Goal: Task Accomplishment & Management: Manage account settings

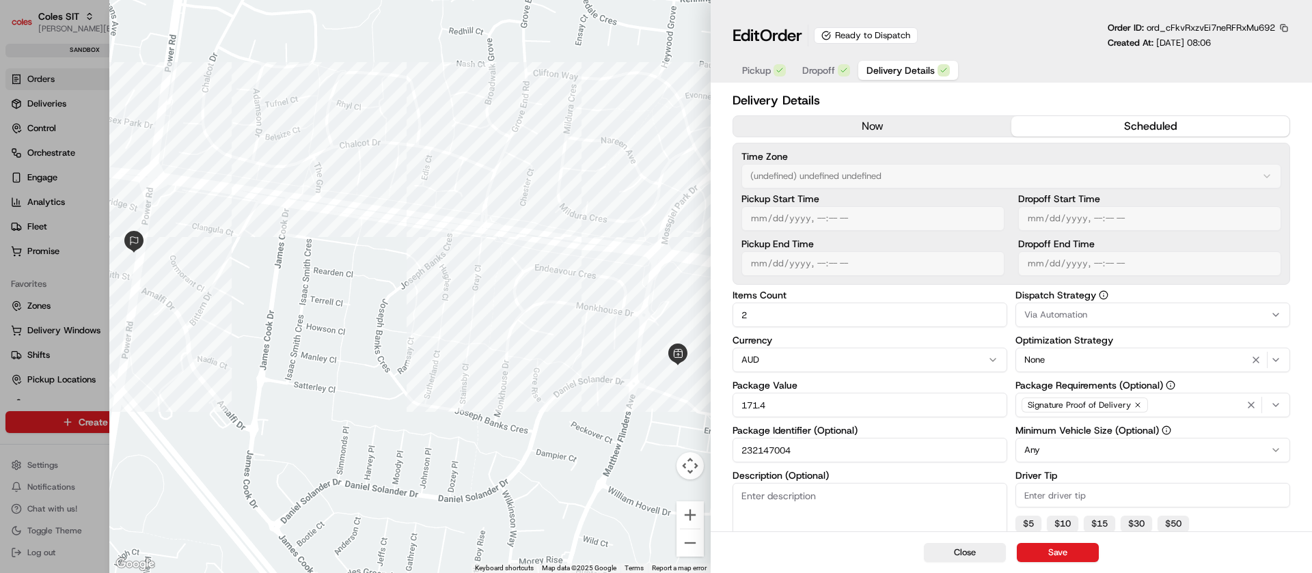
scroll to position [410, 0]
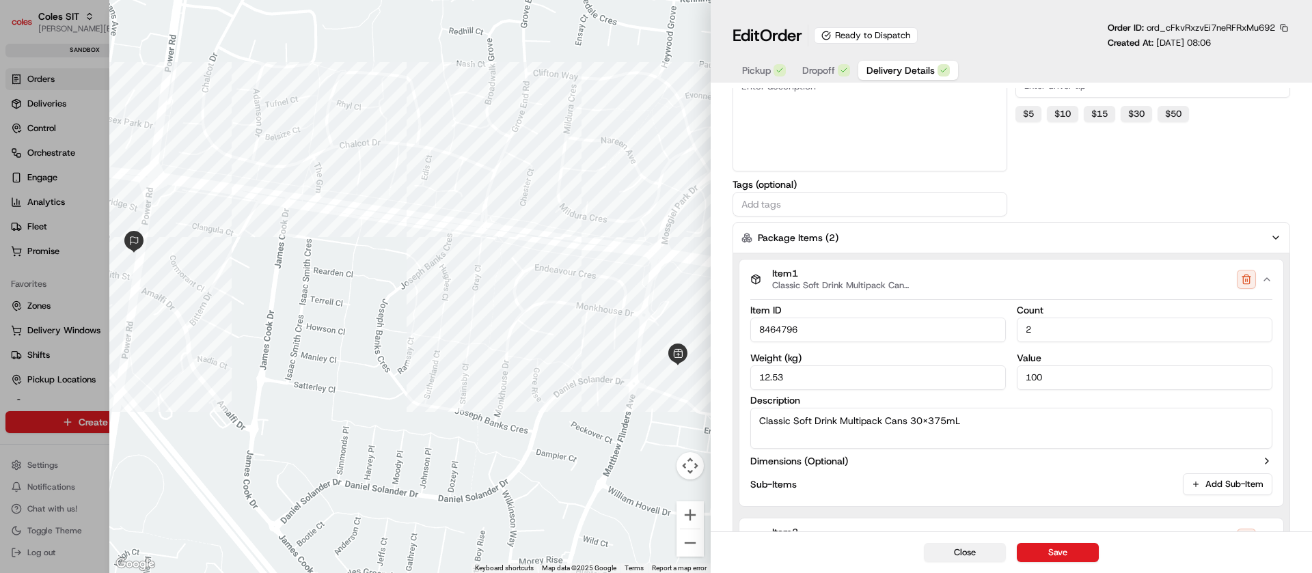
click at [986, 555] on button "Close" at bounding box center [965, 552] width 82 height 19
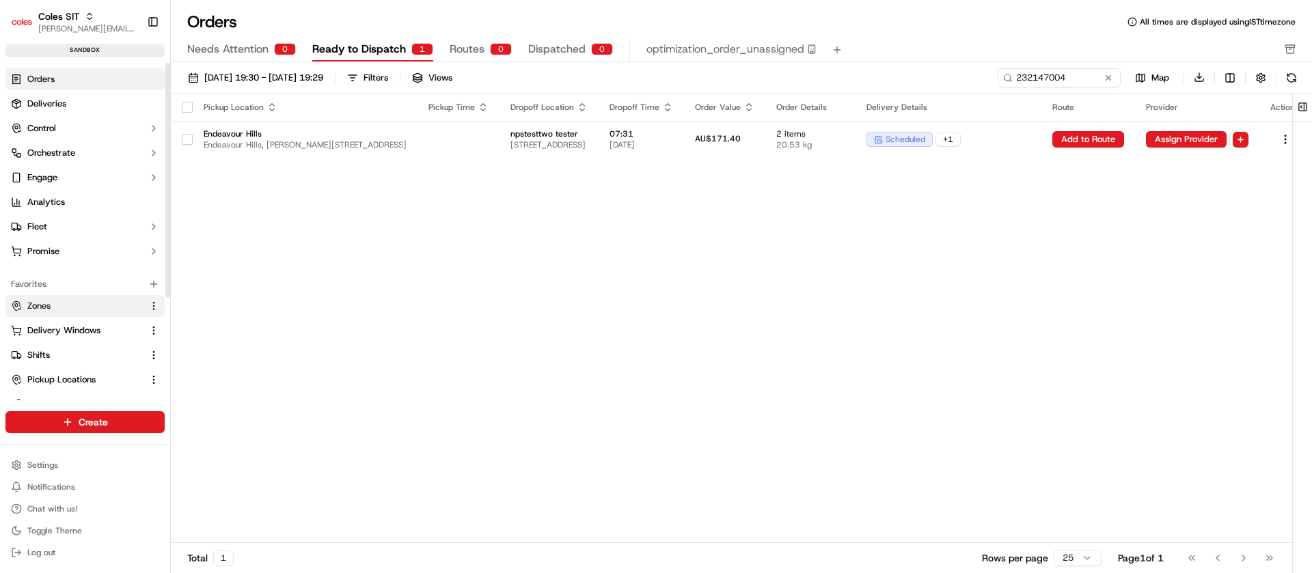
click at [42, 312] on button "Zones" at bounding box center [84, 306] width 159 height 22
click at [85, 303] on link "Zones" at bounding box center [77, 306] width 132 height 12
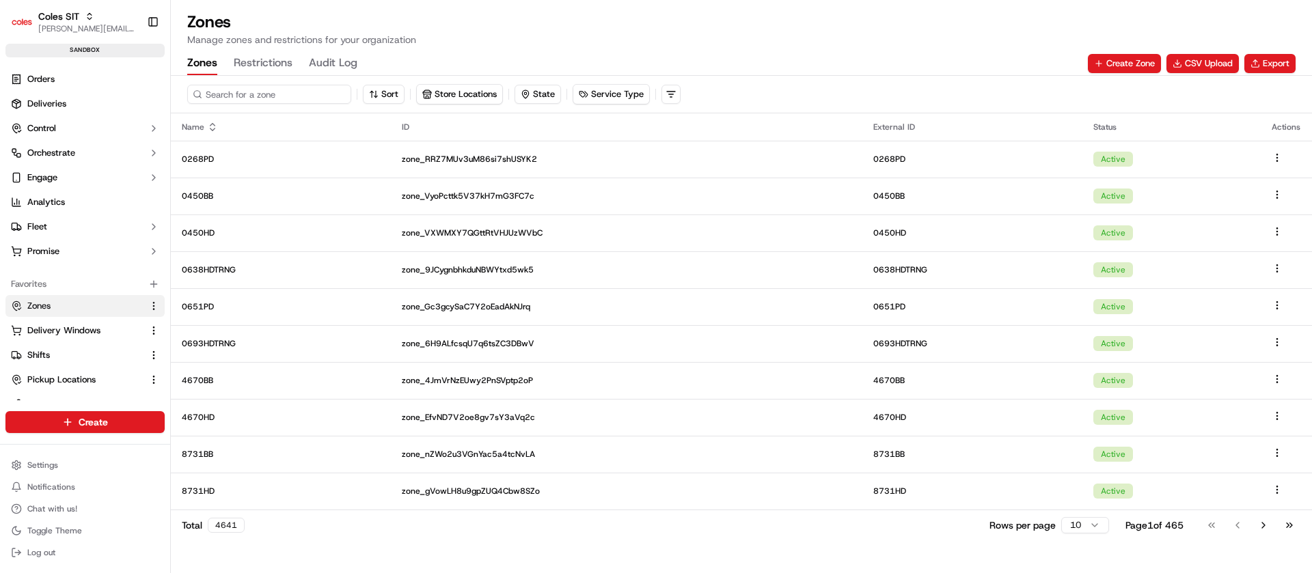
click at [241, 99] on input at bounding box center [269, 94] width 164 height 19
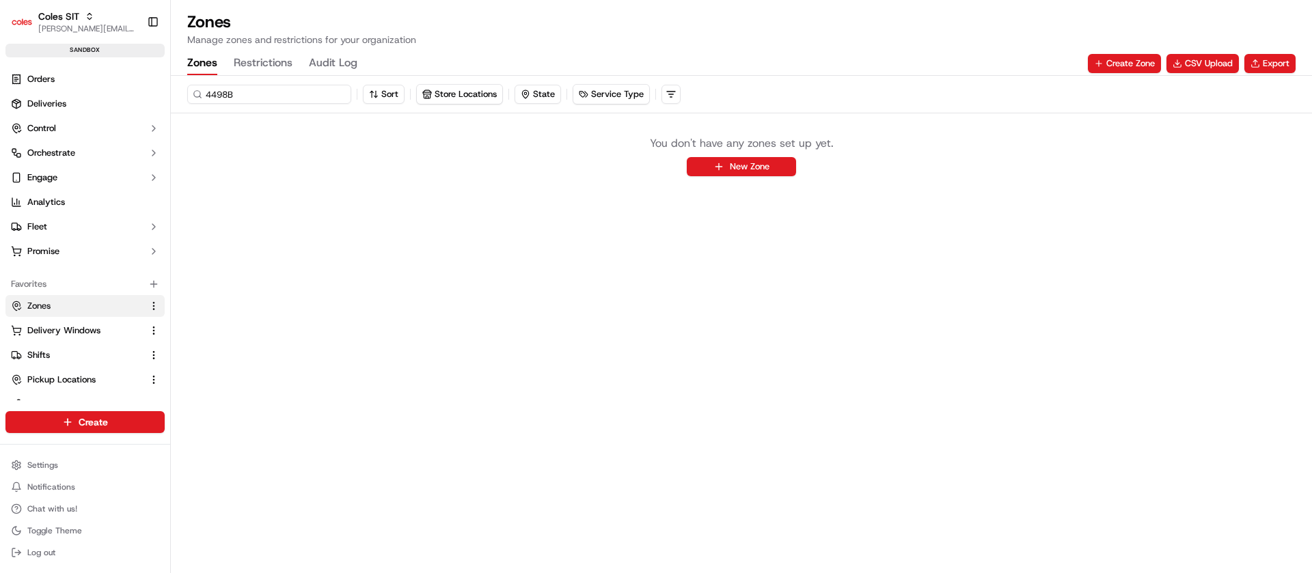
type input "4498"
click at [270, 69] on button "Restrictions" at bounding box center [263, 63] width 59 height 23
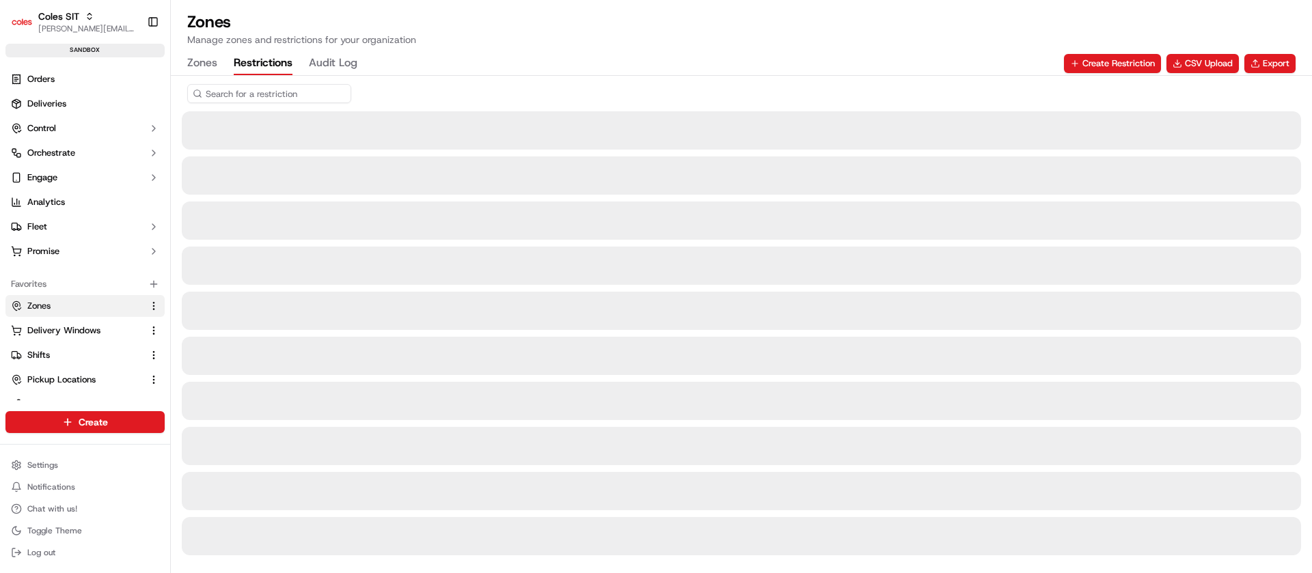
click at [243, 100] on input at bounding box center [269, 93] width 164 height 19
click at [207, 67] on button "Zones" at bounding box center [202, 63] width 30 height 23
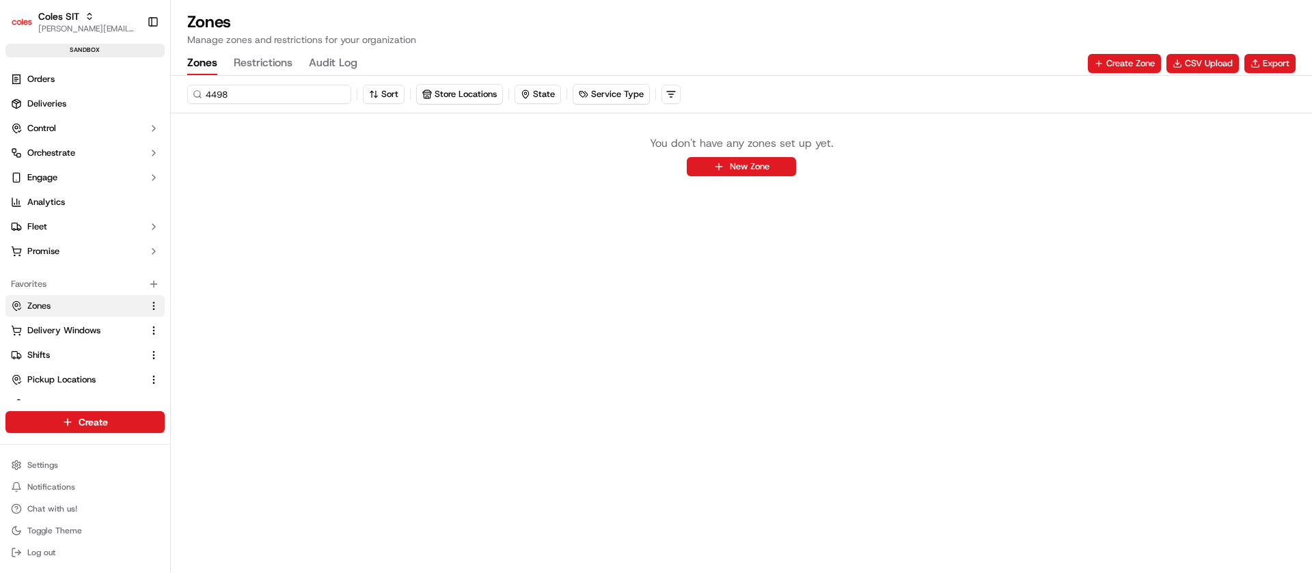
click at [247, 92] on input "4498" at bounding box center [269, 94] width 164 height 19
type input "4948"
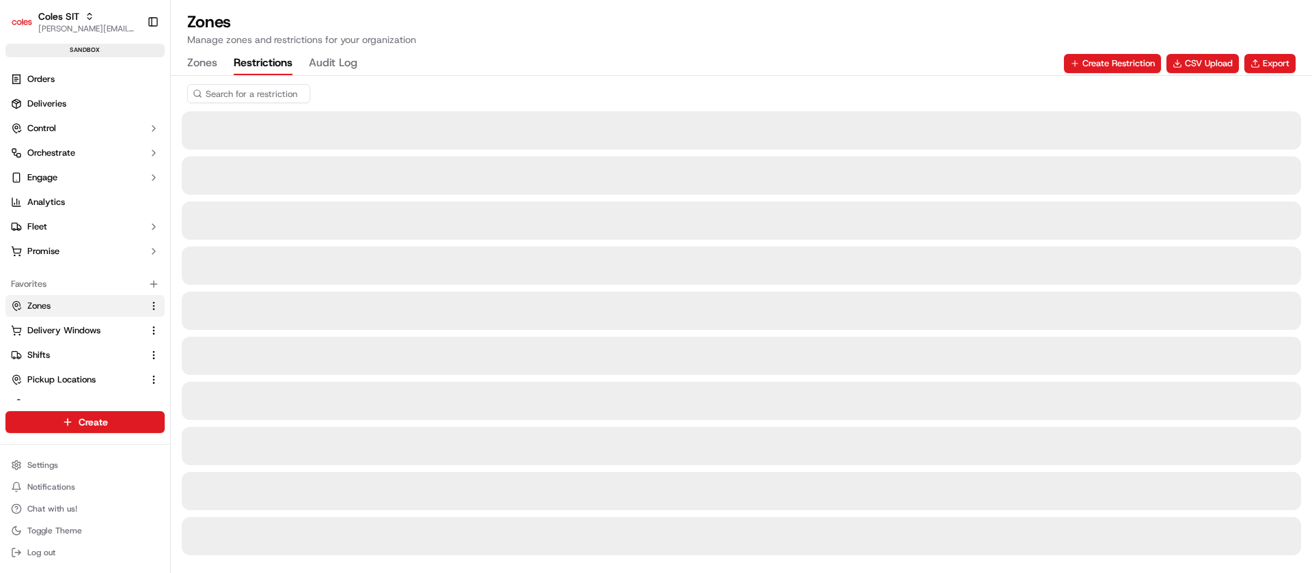
click at [262, 66] on button "Restrictions" at bounding box center [263, 63] width 59 height 23
click at [264, 94] on input at bounding box center [269, 93] width 164 height 19
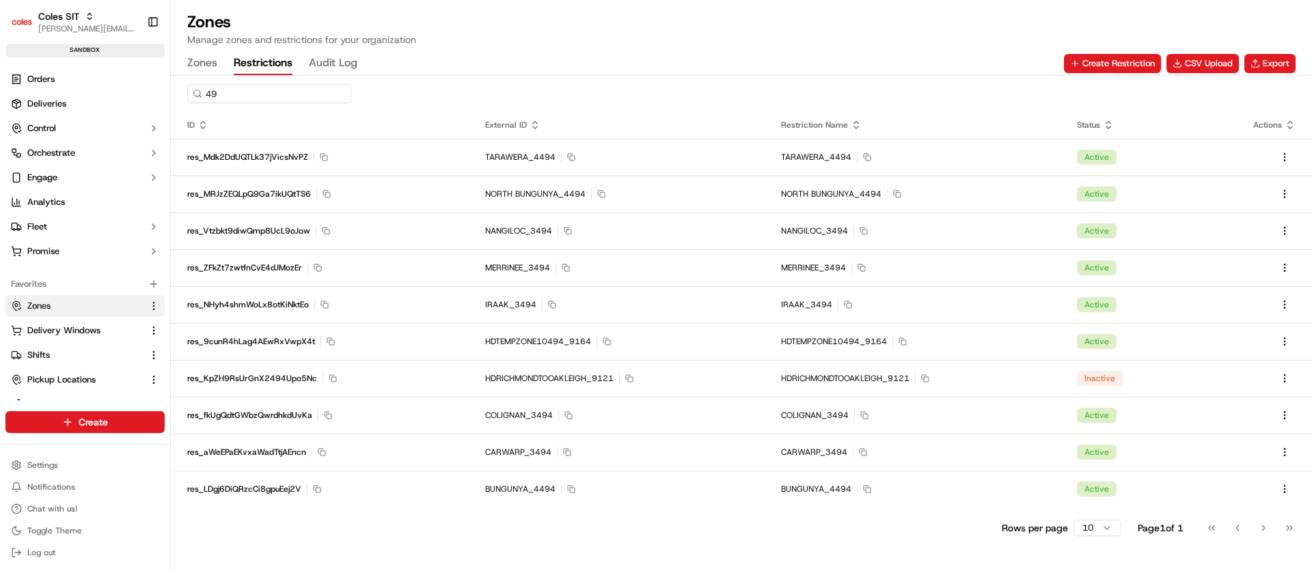
type input "4"
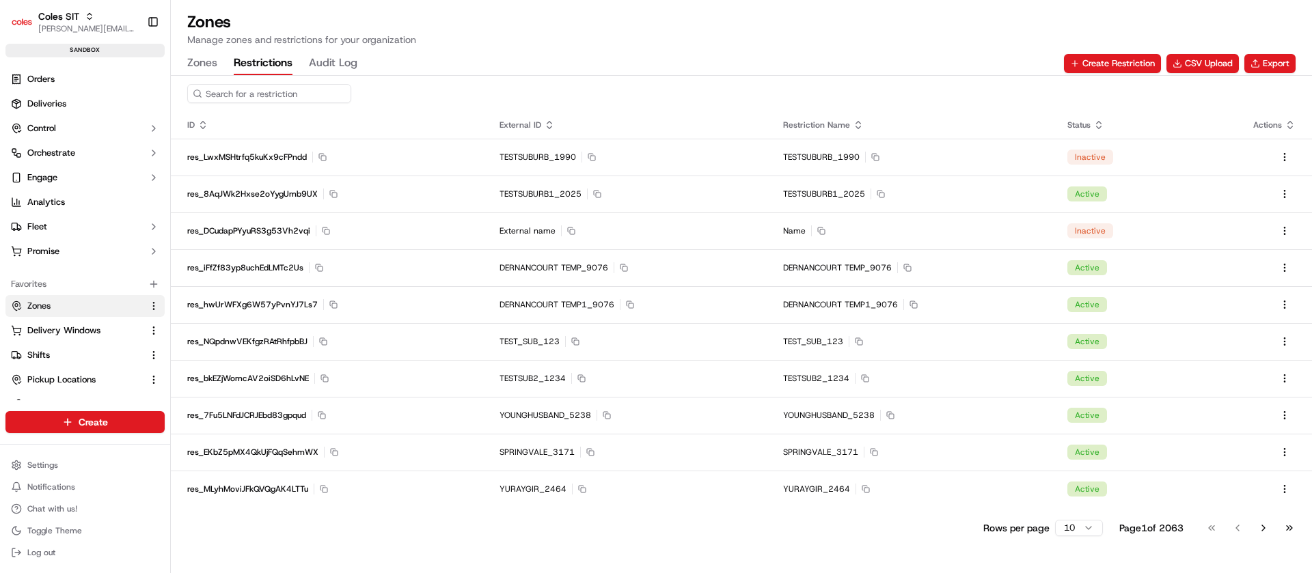
click at [275, 100] on input at bounding box center [269, 93] width 164 height 19
paste input "1550"
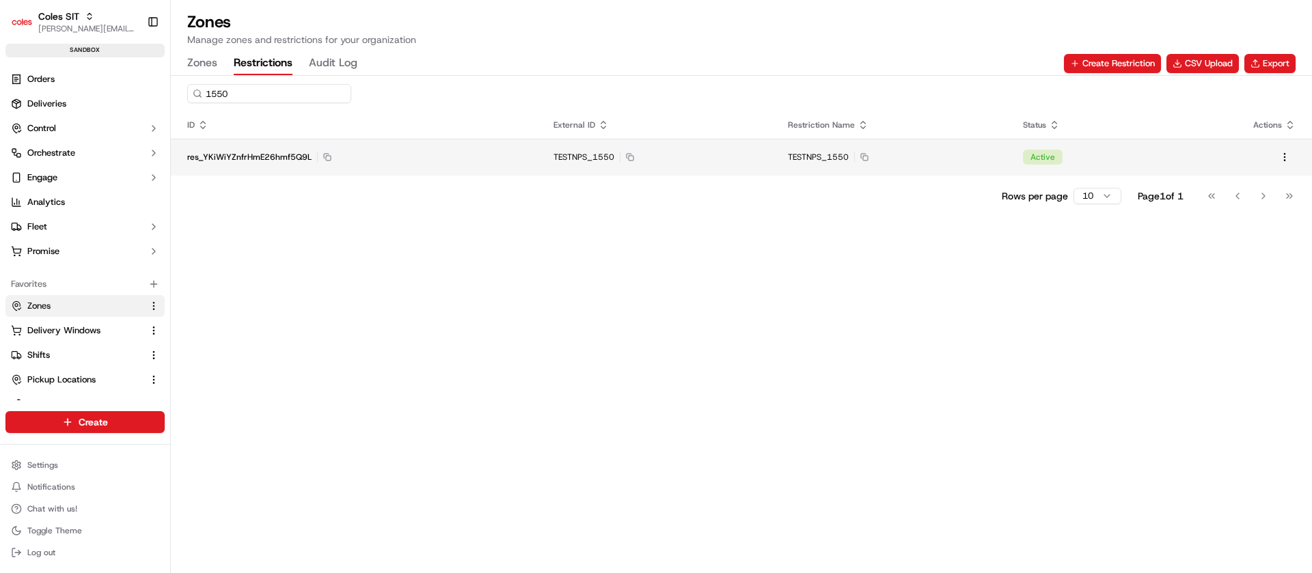
type input "1550"
click at [507, 157] on div "res_YKiWiYZnfrHmE26hmf5Q9L Copy res_YKiWiYZnfrHmE26hmf5Q9L" at bounding box center [354, 157] width 334 height 11
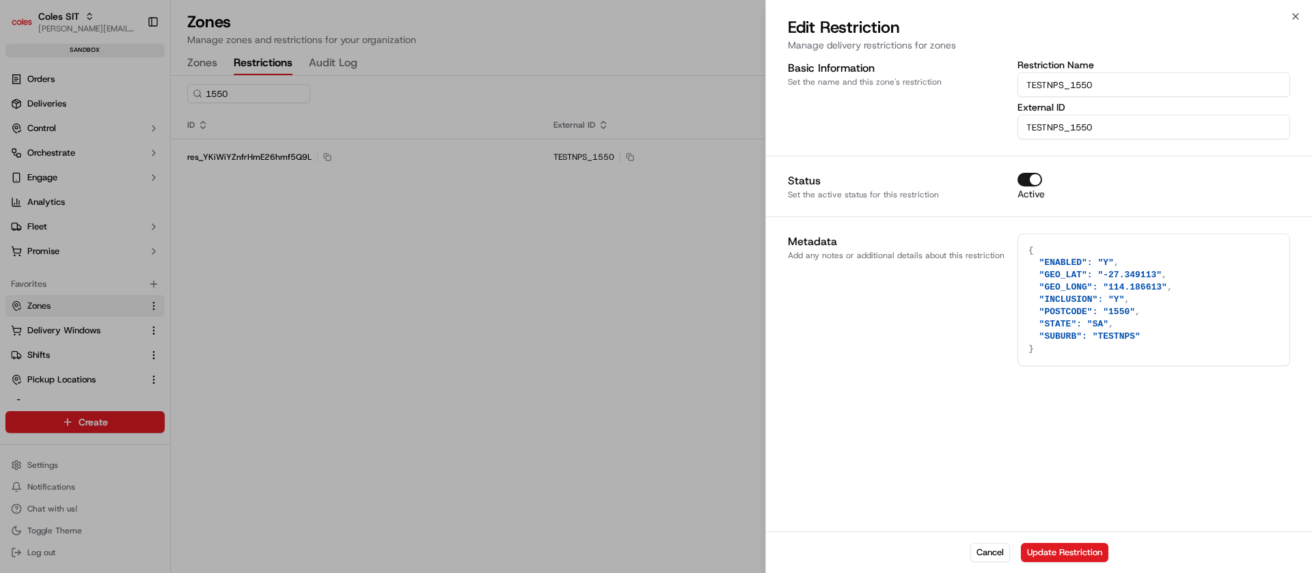
click at [1168, 285] on textarea "{ "ENABLED": "Y", "GEO_LAT": "-27.349113", "GEO_LONG": "114.186613", "INCLUSION…" at bounding box center [1153, 299] width 271 height 131
paste textarea
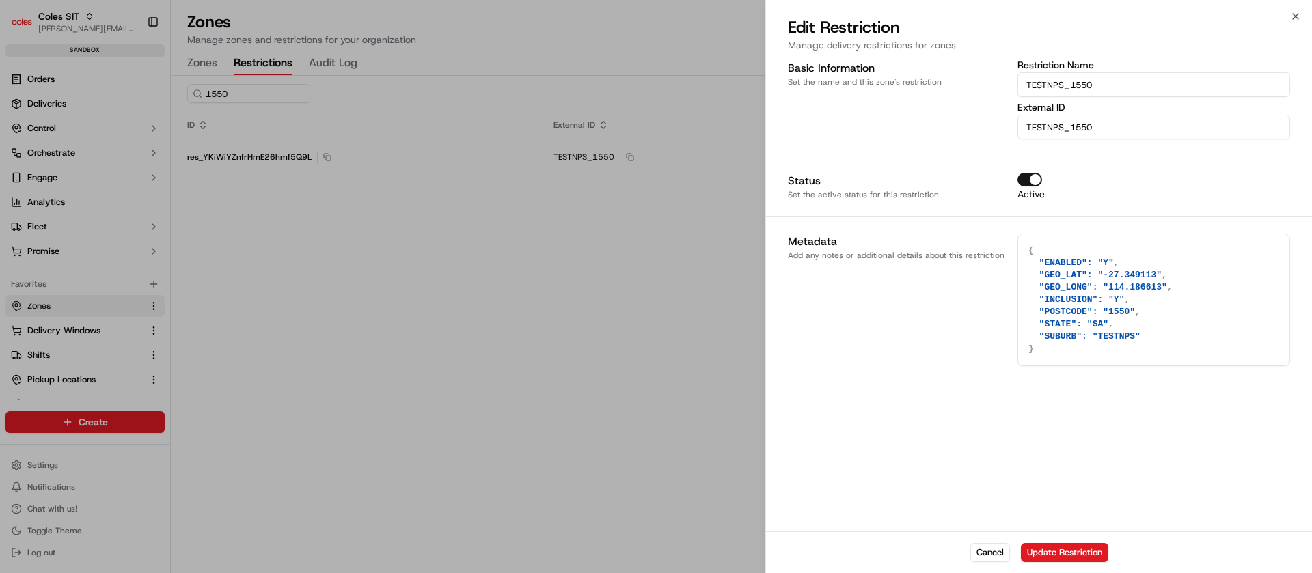
click at [1147, 275] on textarea "{ "ENABLED": "Y", "GEO_LAT": "-27.349113", "GEO_LONG": "114.186613", "INCLUSION…" at bounding box center [1153, 299] width 271 height 131
type textarea "{ "ENABLED": "Y", "GEO_LAT": "-27.34911", "GEO_LONG": "114.186613", "INCLUSION"…"
paste textarea "{ "ENABLED": "Y", "GEO_LAT": "-27.349113", "GEO_LONG": "114.186613", "INCLUSION…"
click at [1148, 279] on textarea "{ "ENABLED": "Y", "GEO_LAT": "-27.349113", "GEO_LONG": "114.186613", "INCLUSION…" at bounding box center [1153, 299] width 271 height 131
click at [1148, 288] on textarea "{ "ENABLED": "Y", "GEO_LAT": "-27.349103", "GEO_LONG": "114.186613", "INCLUSION…" at bounding box center [1153, 299] width 271 height 131
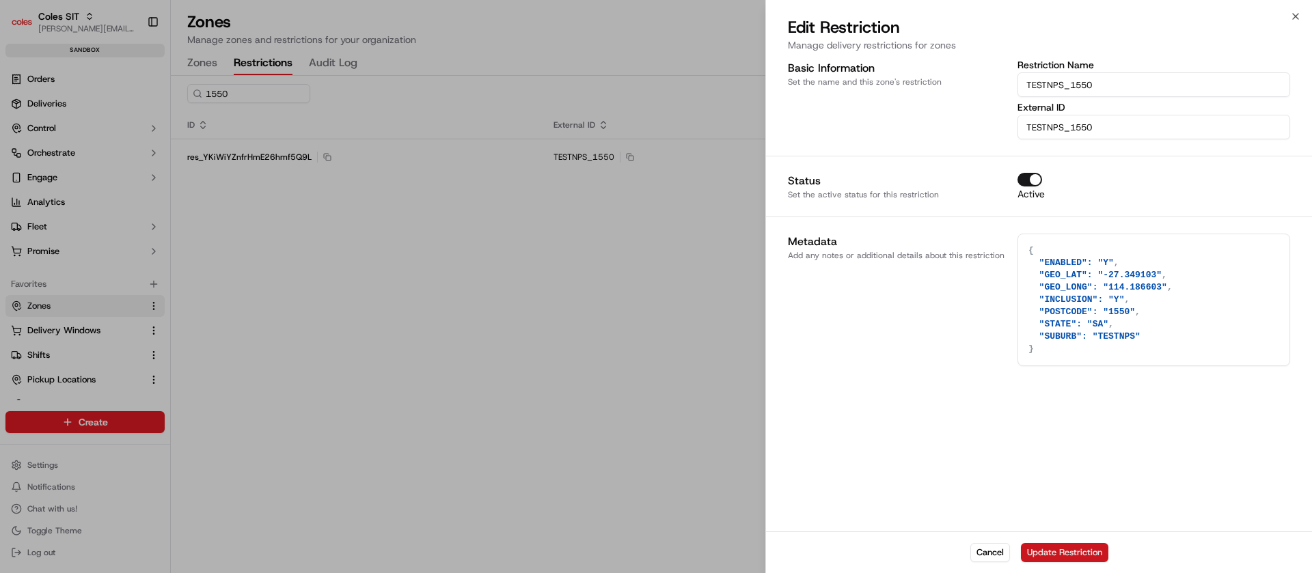
type textarea "{ "ENABLED": "Y", "GEO_LAT": "-27.349103", "GEO_LONG": "114.186603", "INCLUSION…"
click at [1081, 558] on button "Update Restriction" at bounding box center [1064, 552] width 87 height 19
type textarea "{}"
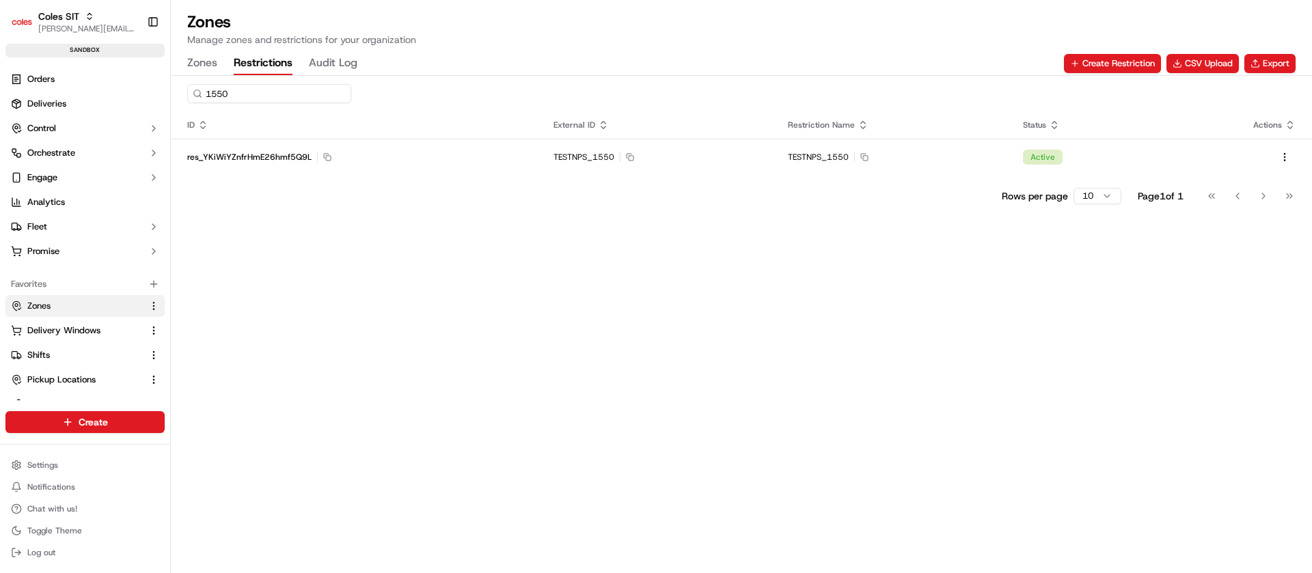
click at [247, 96] on input "1550" at bounding box center [269, 93] width 164 height 19
paste input "9086"
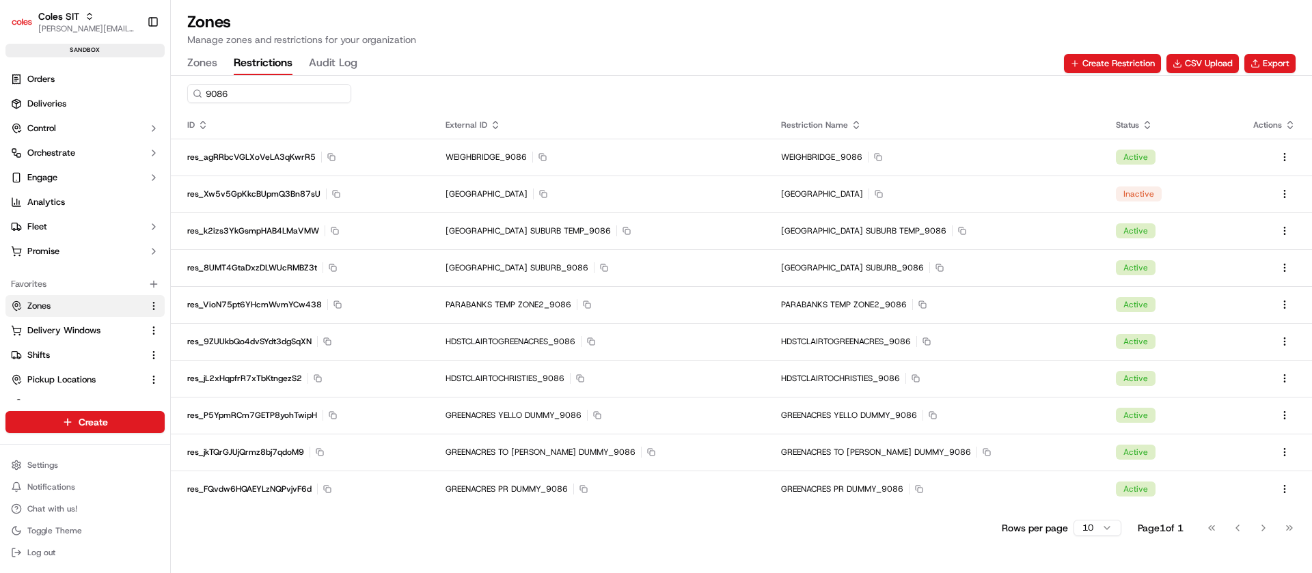
click at [297, 92] on input "9086" at bounding box center [269, 93] width 164 height 19
paste input ""GREENACRES TO [PERSON_NAME]"
type input ""GREENACRES TO [PERSON_NAME]"
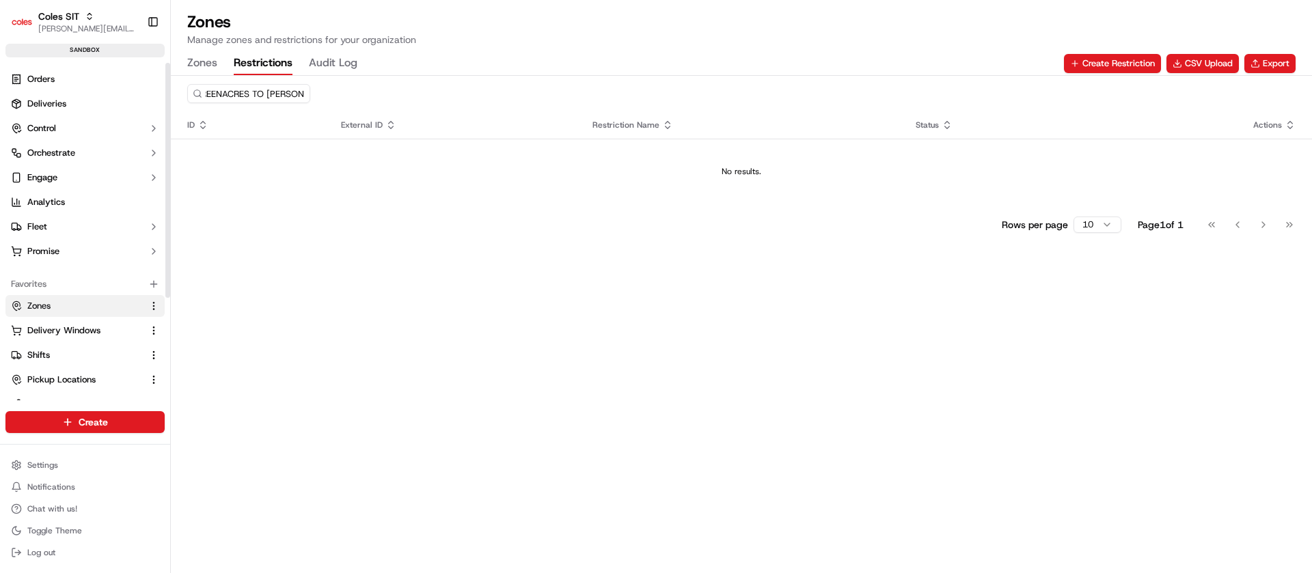
click at [212, 65] on button "Zones" at bounding box center [202, 63] width 30 height 23
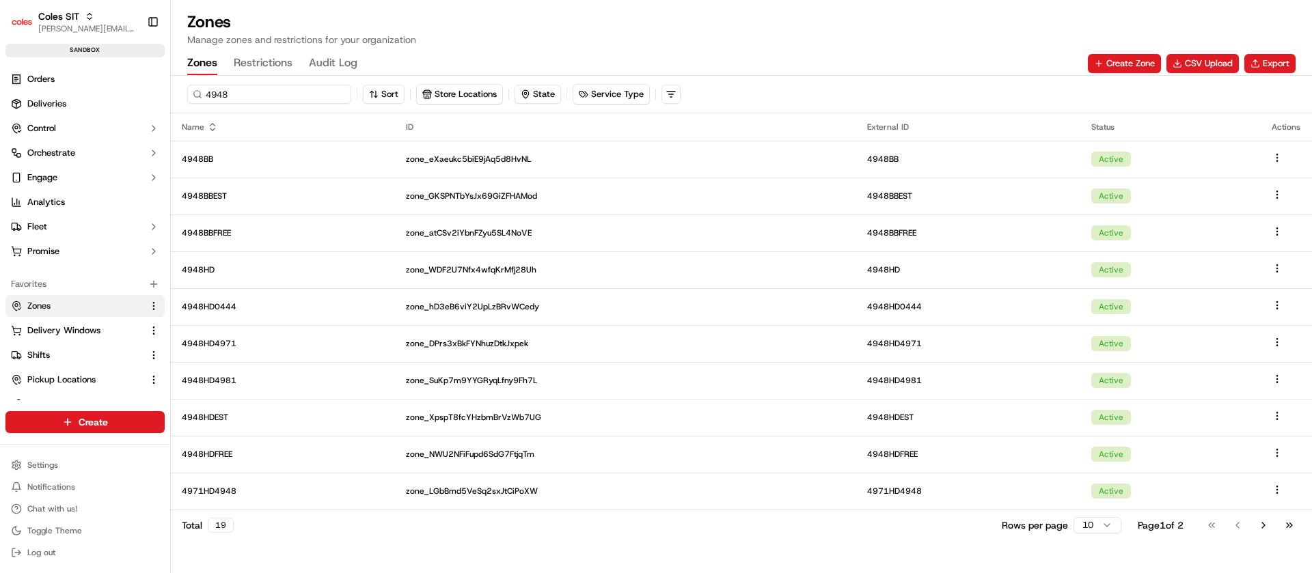
click at [267, 89] on input "4948" at bounding box center [269, 94] width 164 height 19
type input "4948BB"
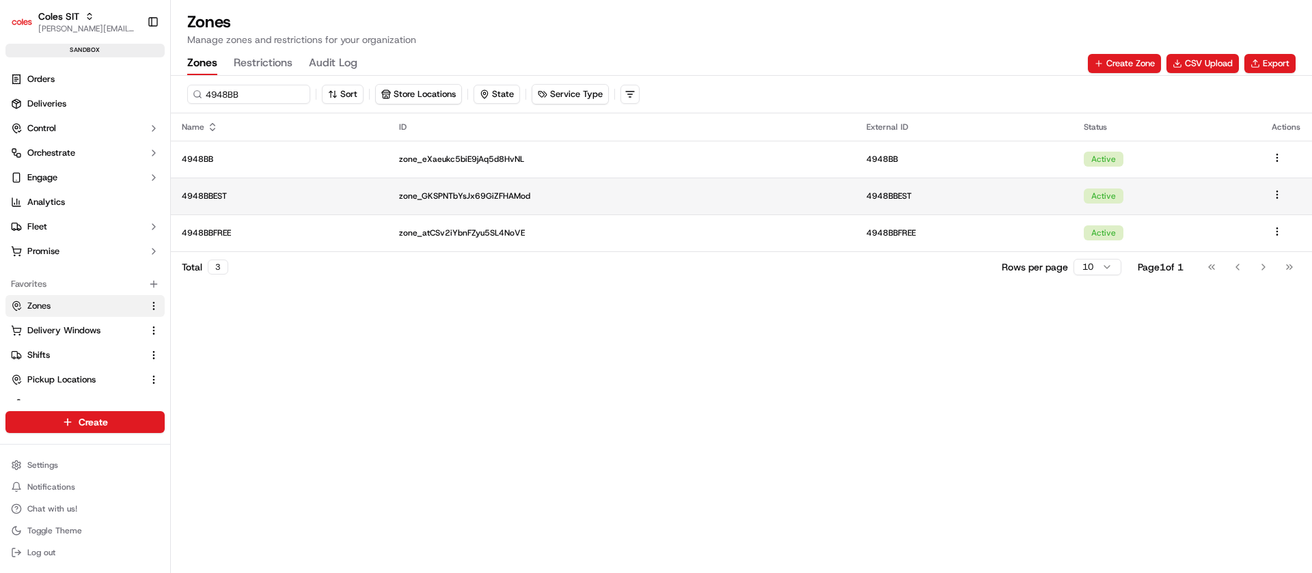
click at [272, 195] on p "4948BBEST" at bounding box center [279, 196] width 195 height 11
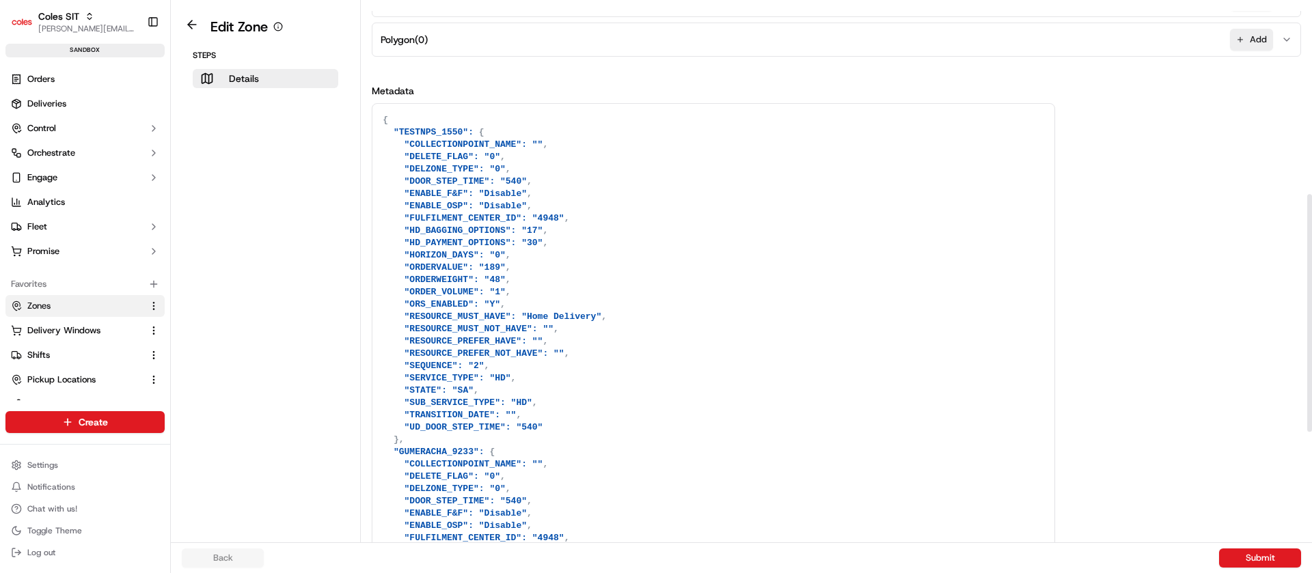
scroll to position [681, 0]
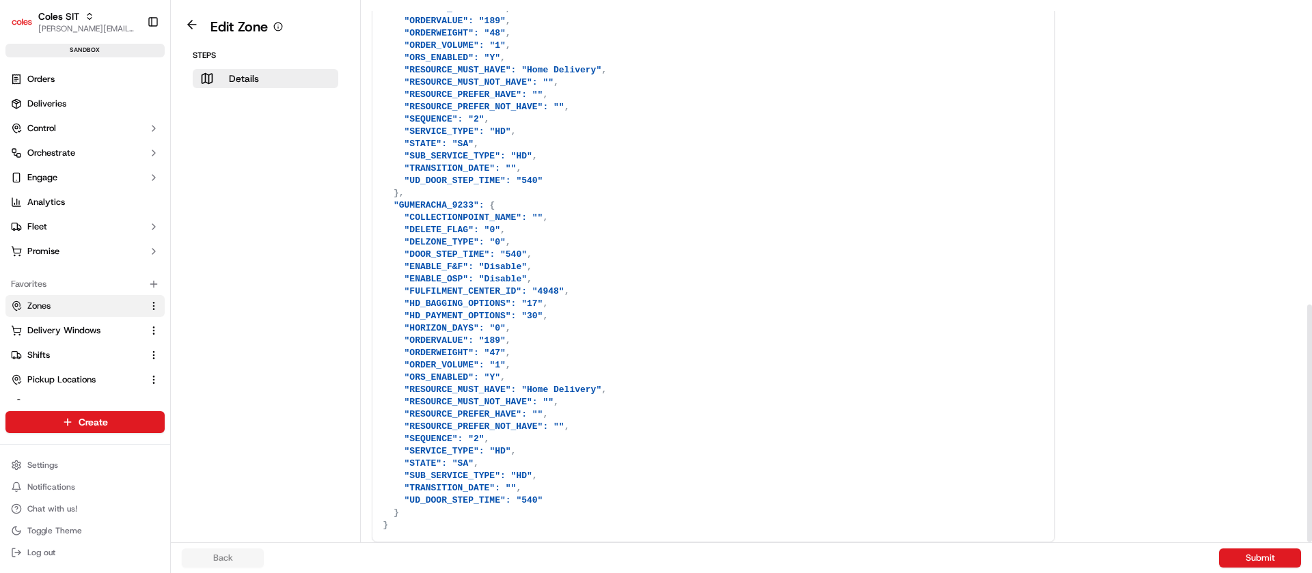
drag, startPoint x: 1312, startPoint y: 312, endPoint x: 1312, endPoint y: 436, distance: 123.7
click at [1312, 436] on div at bounding box center [1309, 271] width 5 height 543
click at [419, 205] on textarea at bounding box center [713, 199] width 682 height 685
click at [184, 18] on button at bounding box center [191, 24] width 31 height 16
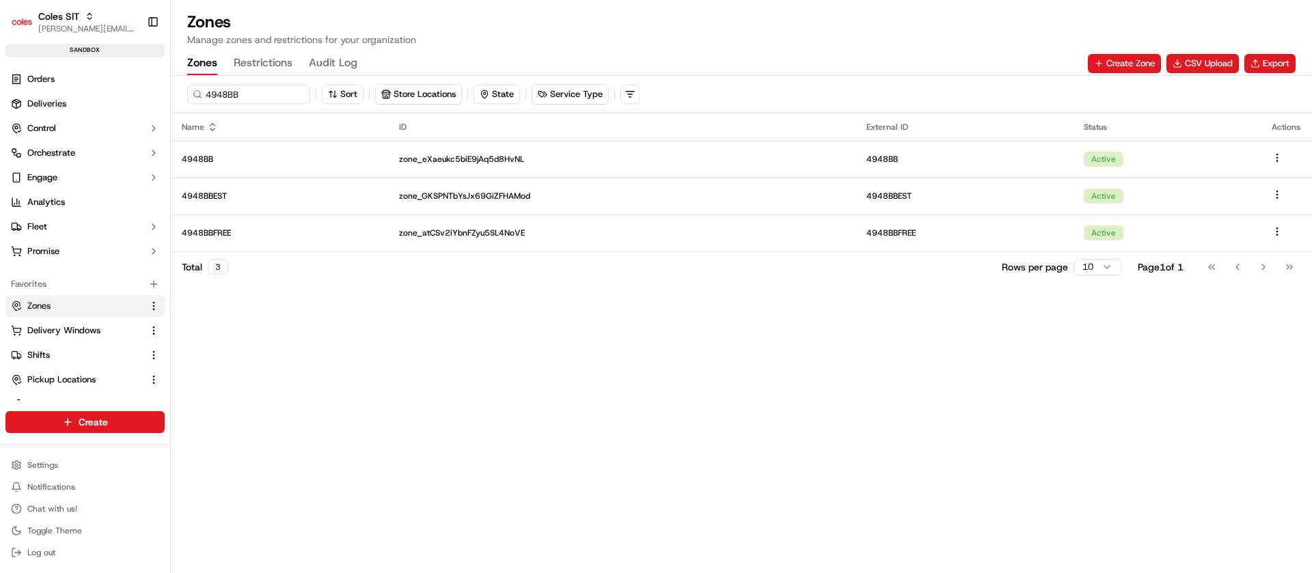
click at [276, 60] on button "Restrictions" at bounding box center [263, 63] width 59 height 23
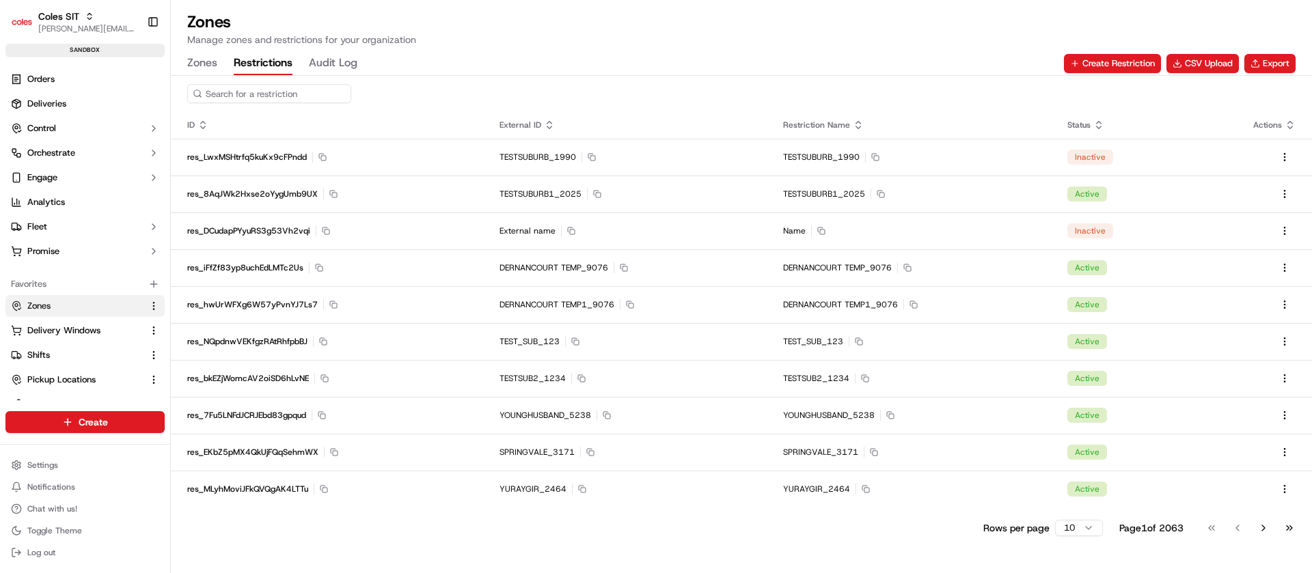
click at [288, 98] on input at bounding box center [269, 93] width 164 height 19
click at [290, 98] on input at bounding box center [269, 93] width 164 height 19
paste input "GUMERACHA"
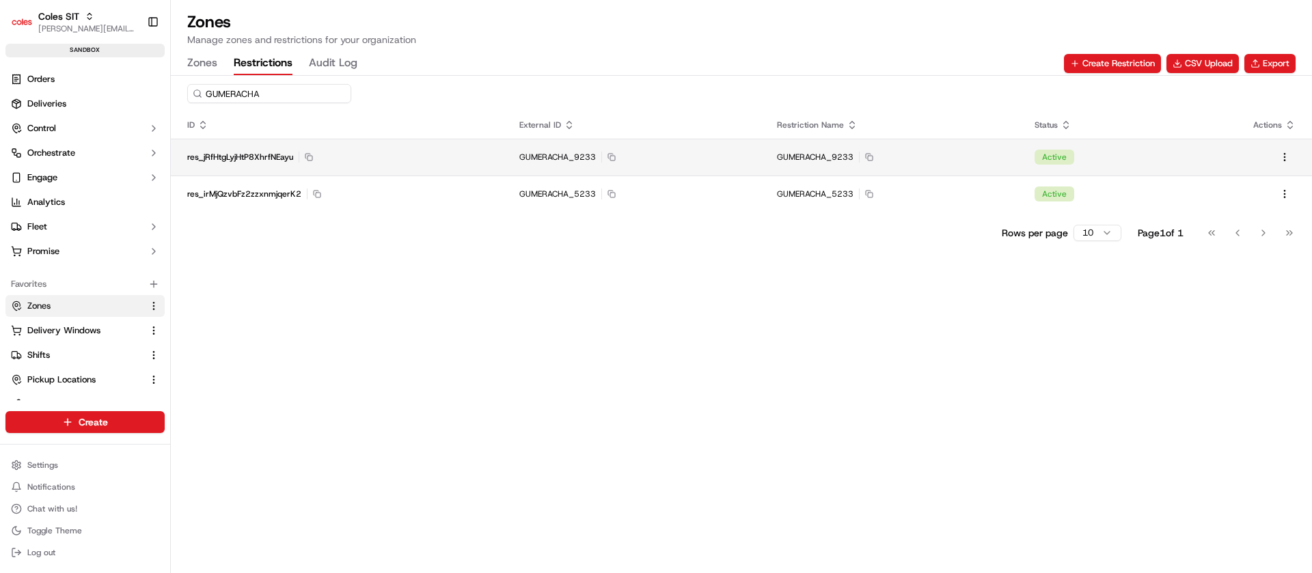
type input "GUMERACHA"
click at [390, 167] on td "res_jRfHtgLyjHtP8XhrfNEayu Copy res_jRfHtgLyjHtP8XhrfNEayu" at bounding box center [337, 157] width 332 height 37
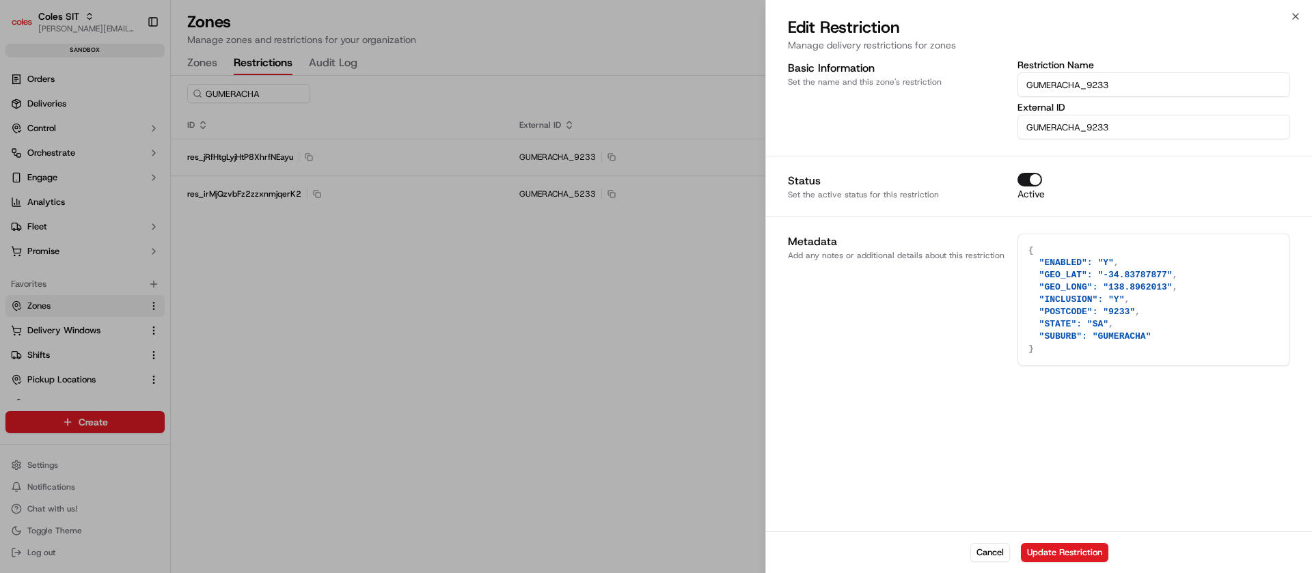
click at [1094, 299] on textarea "{ "ENABLED": "Y", "GEO_LAT": "-34.83787877", "GEO_LONG": "138.8962013", "INCLUS…" at bounding box center [1153, 299] width 271 height 131
paste textarea
click at [1156, 277] on textarea "{ "ENABLED": "Y", "GEO_LAT": "-34.83787877", "GEO_LONG": "138.8962013", "INCLUS…" at bounding box center [1153, 299] width 271 height 131
type textarea "{ "ENABLED": "Y", "GEO_LAT": "-34.8378787", "GEO_LONG": "138.8962013", "INCLUSI…"
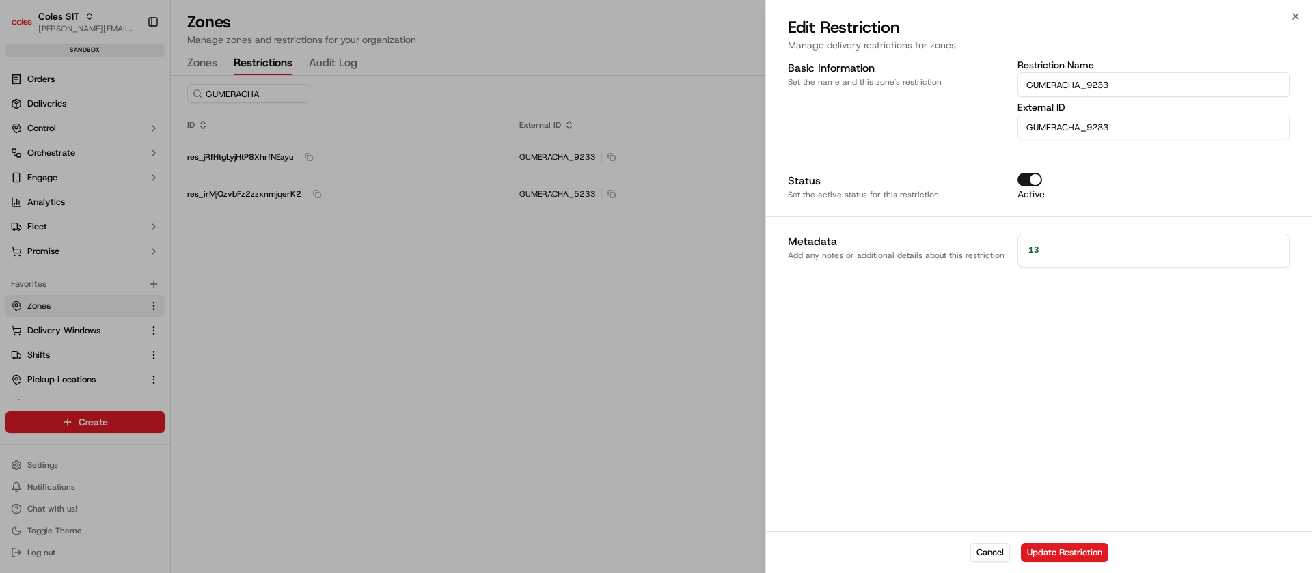
type textarea "1"
paste textarea "{ "ENABLED": "Y", "GEO_LAT": "-34.83787877", "GEO_LONG": "138.8962013", "INCLUS…"
click at [1155, 272] on textarea "{ "ENABLED": "Y", "GEO_LAT": "-34.83787877", "GEO_LONG": "138.8962013", "INCLUS…" at bounding box center [1153, 299] width 271 height 131
type textarea "{ "ENABLED": "Y", "GEO_LAT": "-34.83787813", "GEO_LONG": "138.8962013", "INCLUS…"
click at [1062, 549] on button "Update Restriction" at bounding box center [1064, 552] width 87 height 19
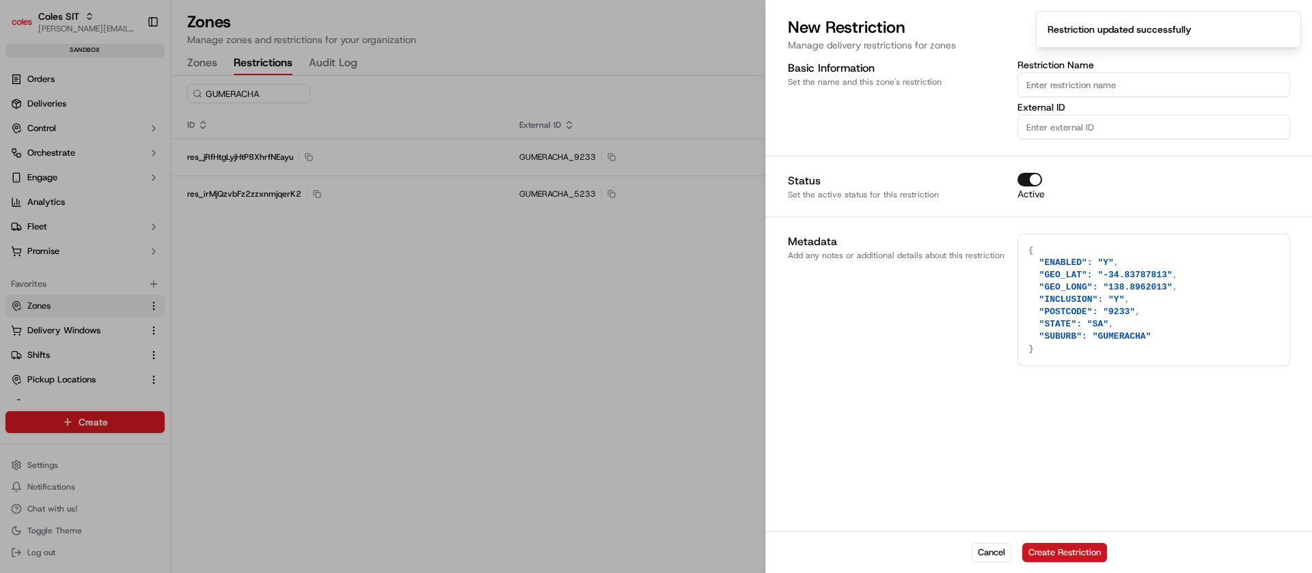
type textarea "{}"
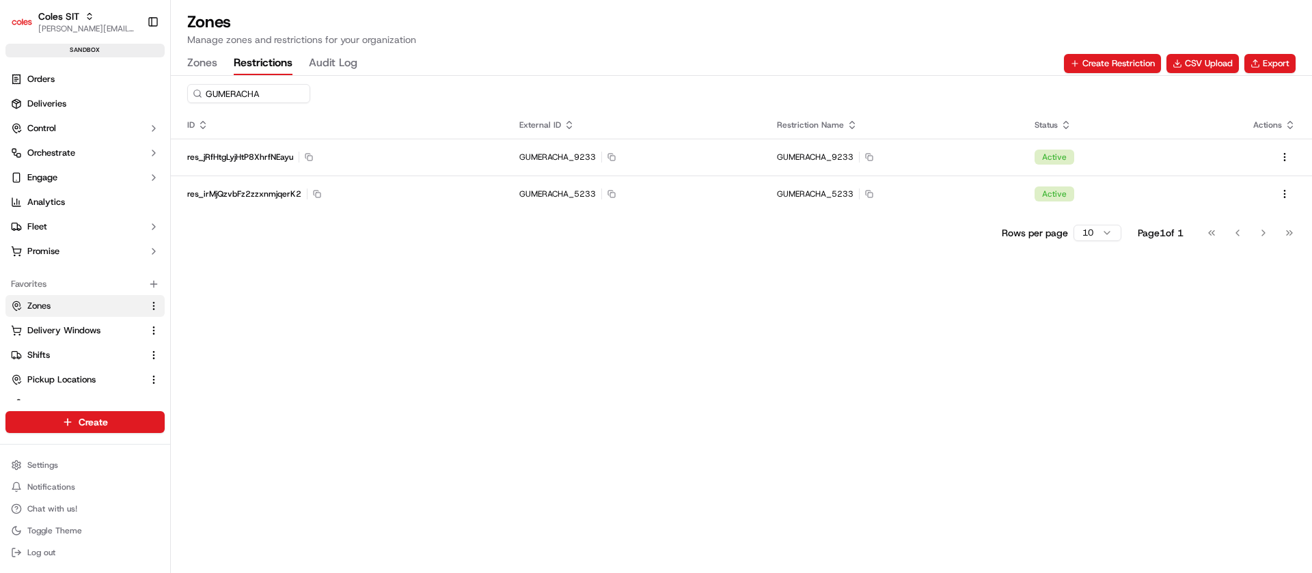
click at [199, 62] on button "Zones" at bounding box center [202, 63] width 30 height 23
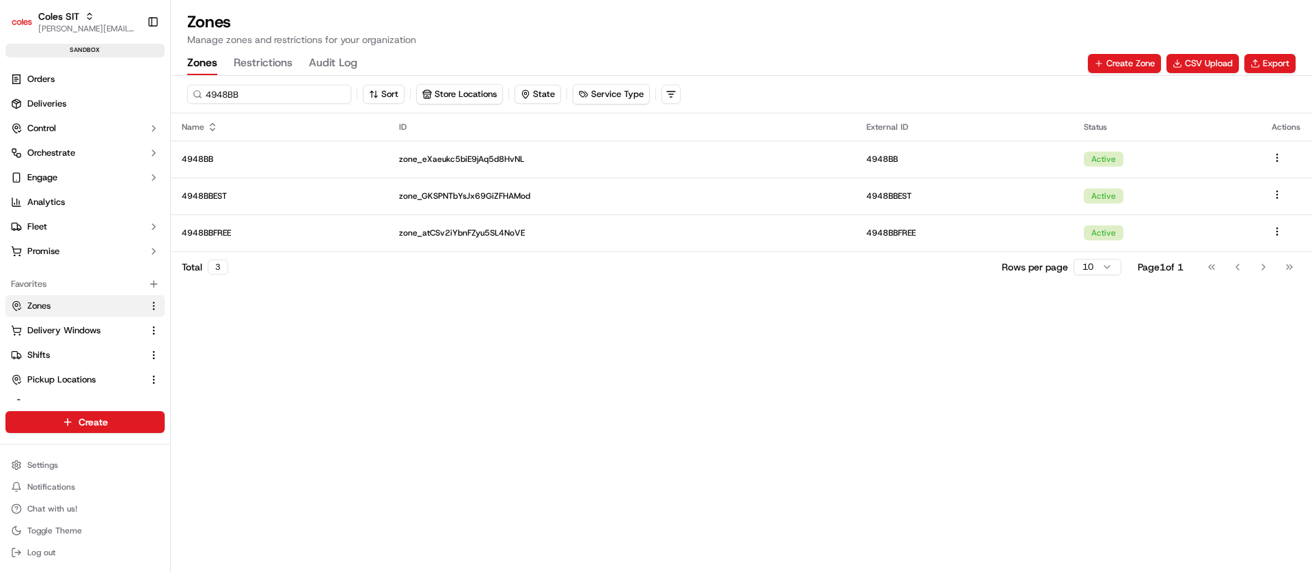
click at [259, 95] on input "4948BB" at bounding box center [269, 94] width 164 height 19
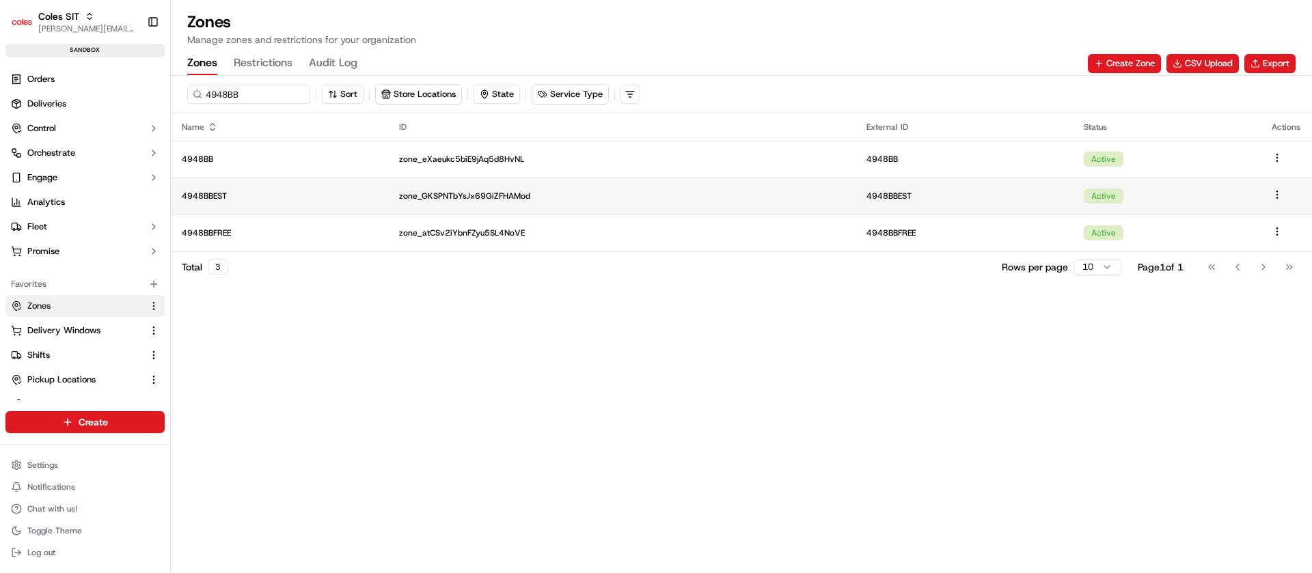
click at [239, 202] on td "4948BBEST" at bounding box center [279, 196] width 217 height 37
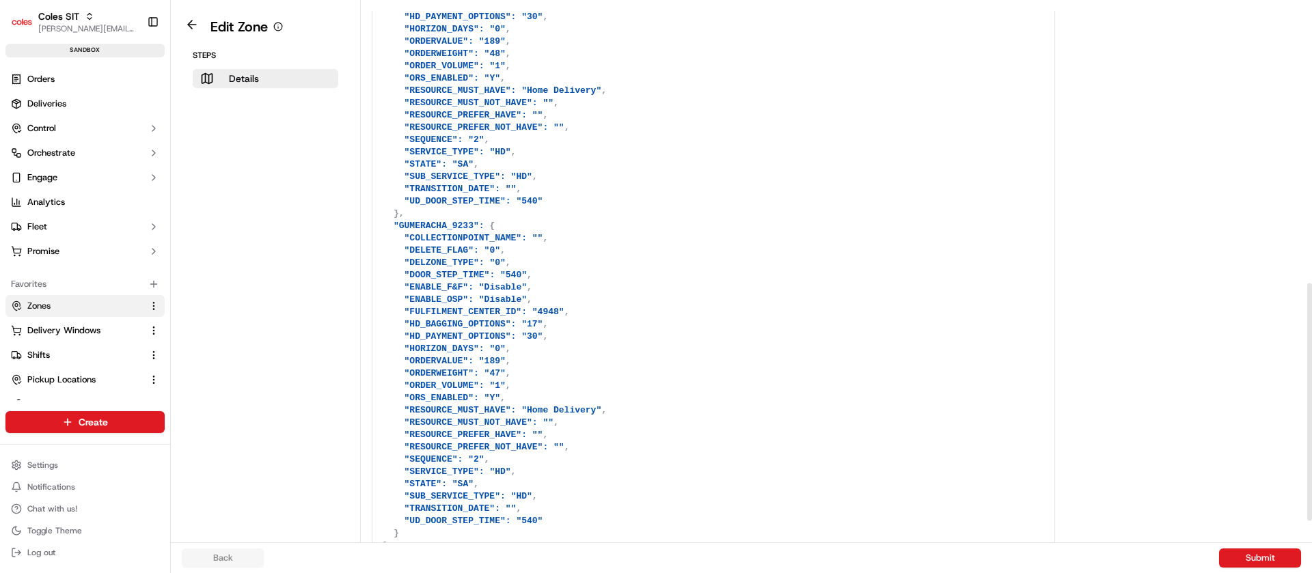
scroll to position [681, 0]
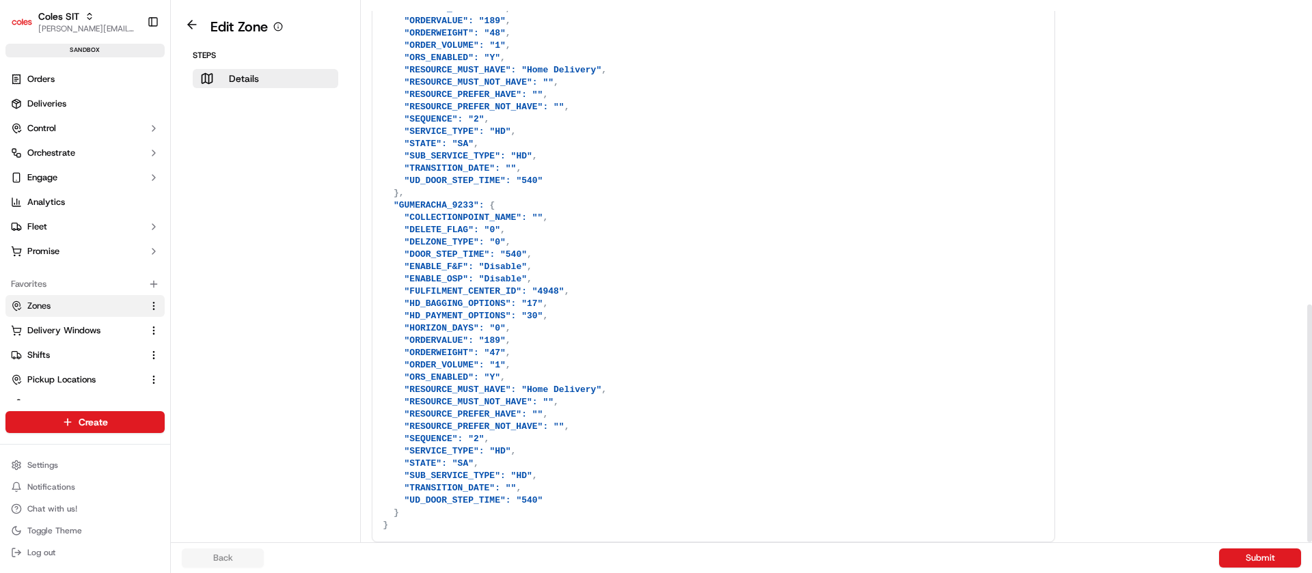
drag, startPoint x: 1310, startPoint y: 402, endPoint x: 1312, endPoint y: 613, distance: 211.2
click at [1312, 543] on div at bounding box center [1309, 271] width 5 height 543
click at [627, 150] on textarea at bounding box center [713, 199] width 682 height 685
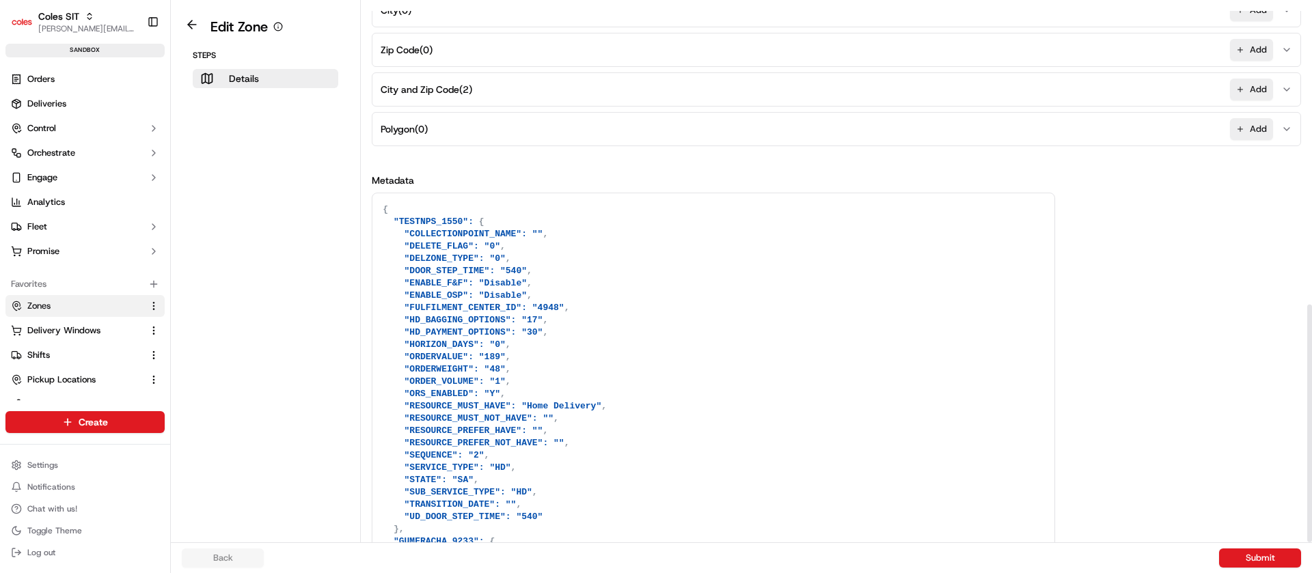
drag, startPoint x: 623, startPoint y: 161, endPoint x: 584, endPoint y: 9, distance: 157.5
click at [584, 9] on div "Details Set the coverage area and the store locations that are covered by the z…" at bounding box center [836, 271] width 951 height 543
click at [497, 265] on textarea at bounding box center [713, 535] width 682 height 685
click at [472, 453] on textarea at bounding box center [713, 535] width 682 height 685
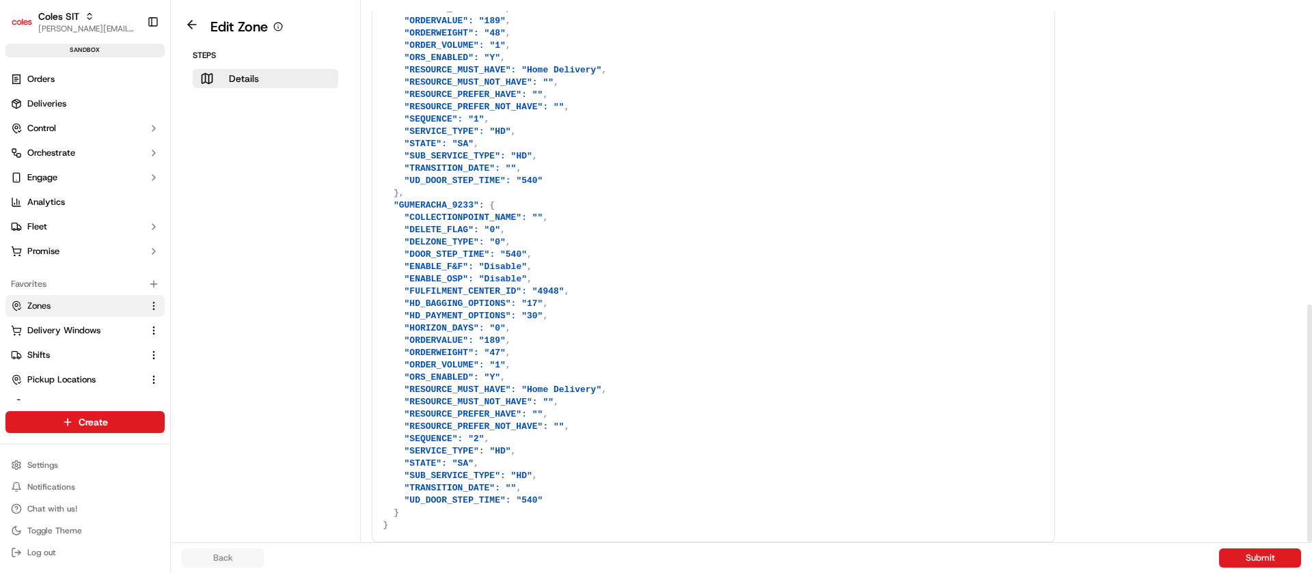
drag, startPoint x: 1006, startPoint y: 321, endPoint x: 1007, endPoint y: 564, distance: 243.3
click at [1007, 564] on div "Edit Zone Steps Details Details Set the coverage area and the store locations t…" at bounding box center [741, 286] width 1141 height 573
click at [645, 422] on textarea at bounding box center [713, 199] width 682 height 685
click at [469, 441] on textarea at bounding box center [713, 199] width 682 height 685
type textarea "{ "TESTNPS_1550": { "COLLECTIONPOINT_NAME": "", "DELETE_FLAG": "0", "DELZONE_TY…"
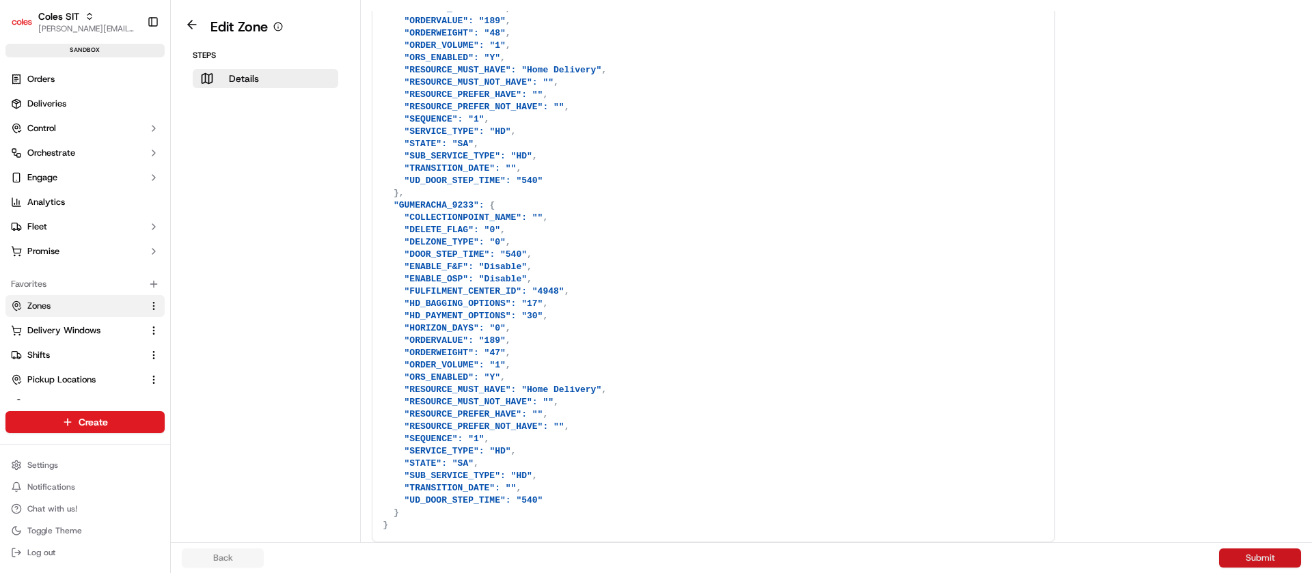
click at [1289, 559] on button "Submit" at bounding box center [1260, 558] width 82 height 19
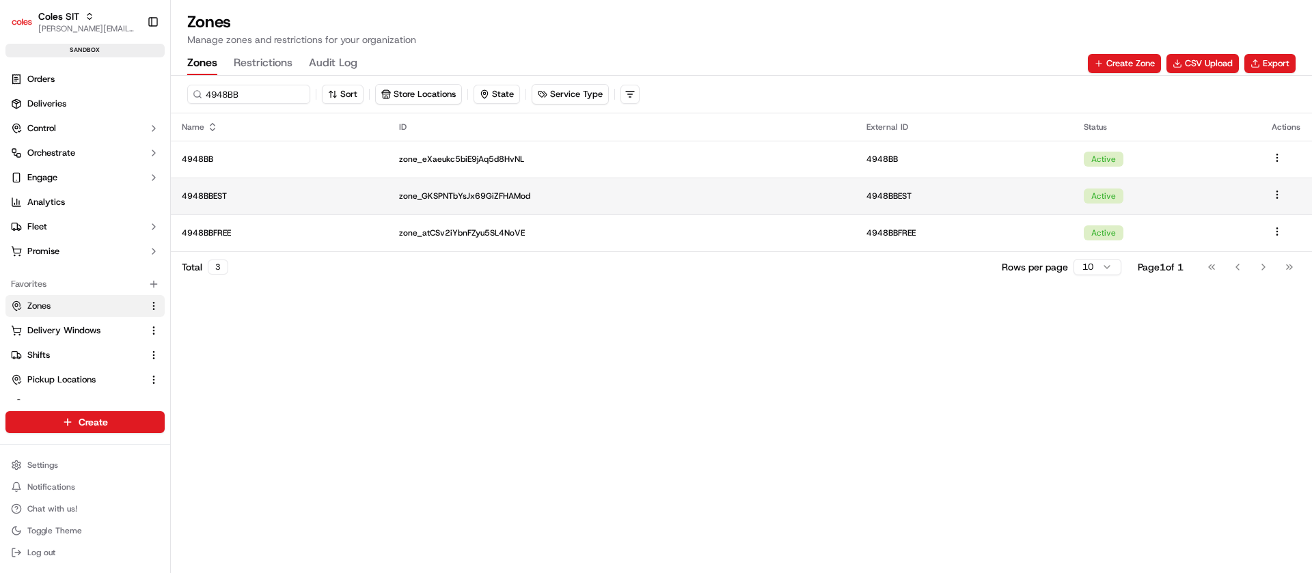
click at [235, 199] on p "4948BBEST" at bounding box center [279, 196] width 195 height 11
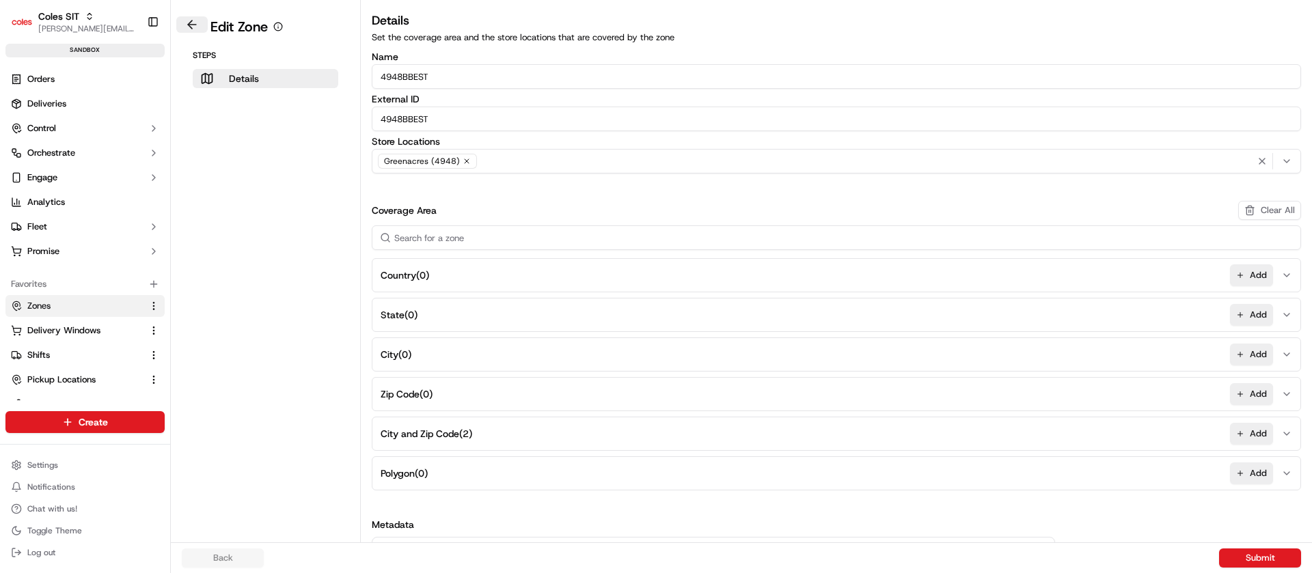
click at [193, 29] on button at bounding box center [191, 24] width 31 height 16
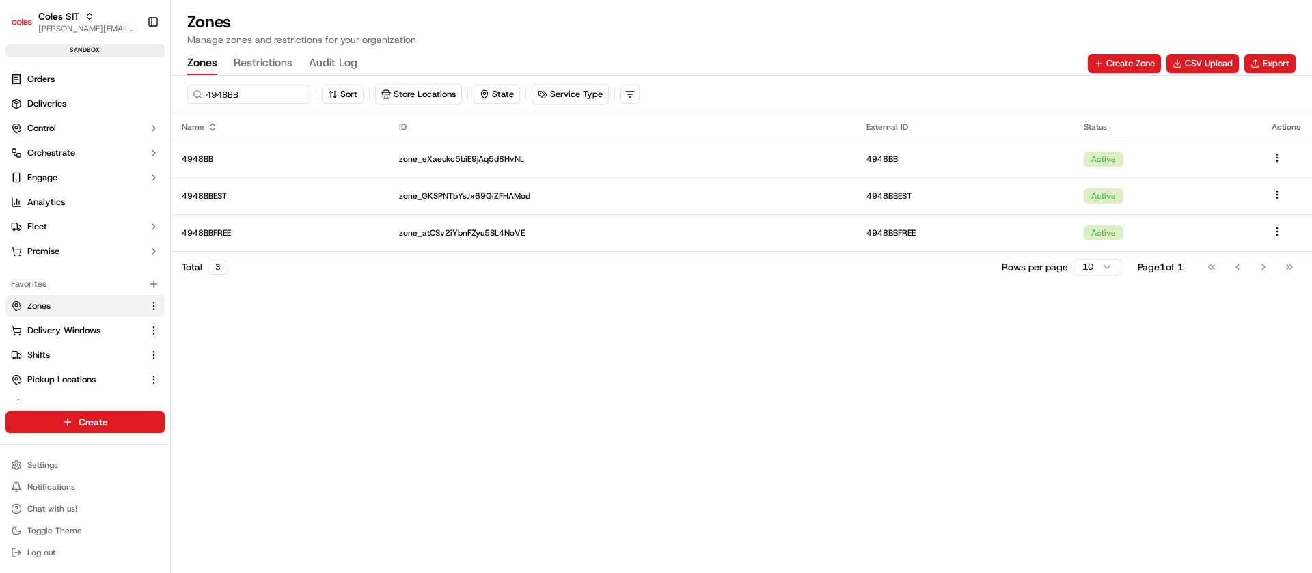
click at [247, 55] on button "Restrictions" at bounding box center [263, 63] width 59 height 23
click at [199, 68] on button "Zones" at bounding box center [202, 63] width 30 height 23
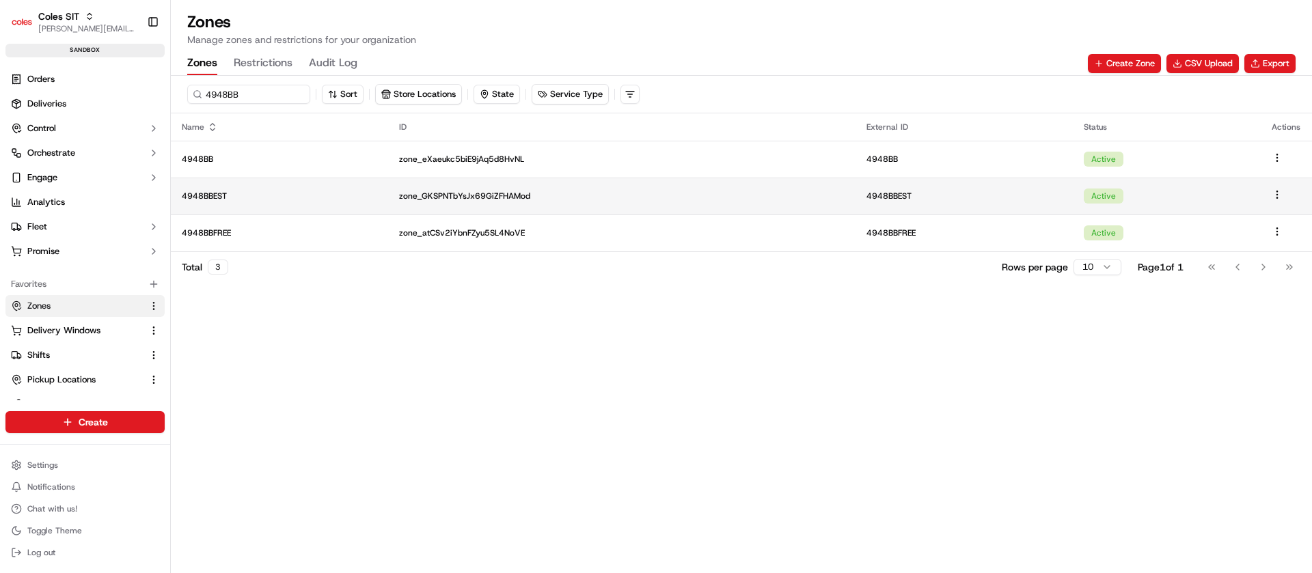
click at [267, 196] on p "4948BBEST" at bounding box center [279, 196] width 195 height 11
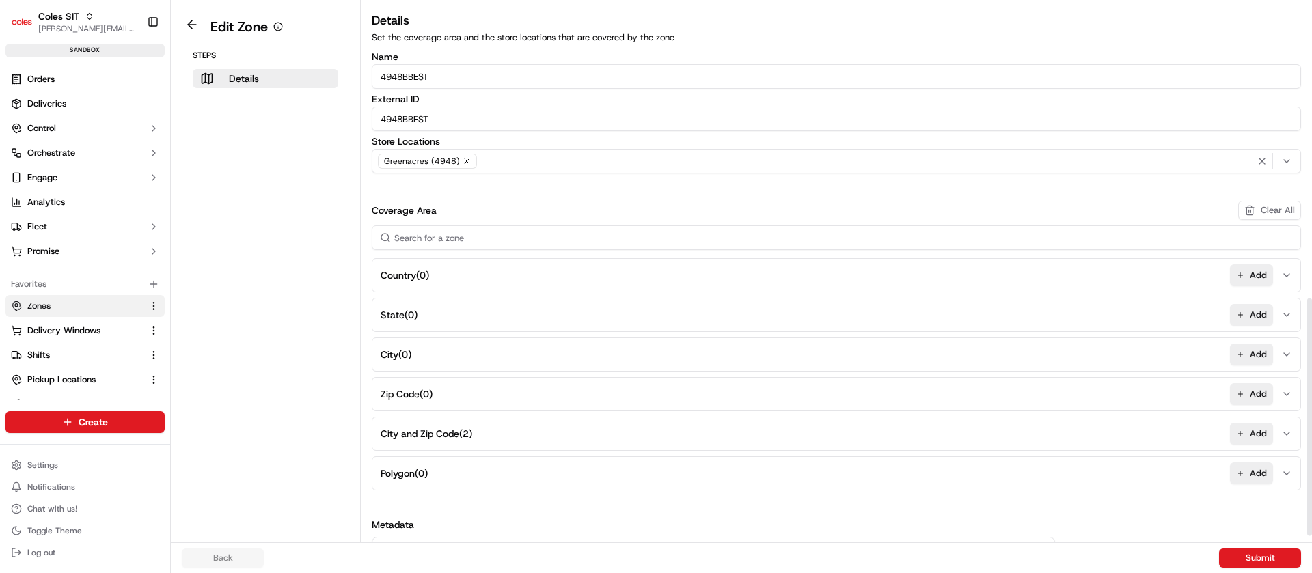
scroll to position [681, 0]
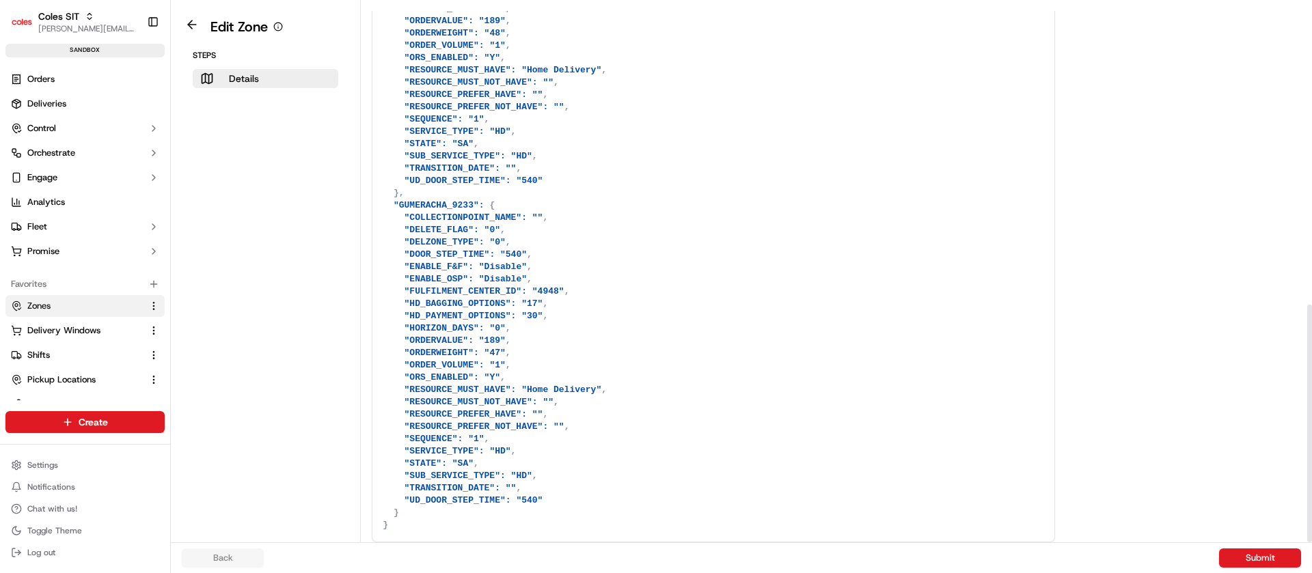
drag, startPoint x: 1312, startPoint y: 417, endPoint x: 1312, endPoint y: 613, distance: 196.2
click at [1312, 543] on div at bounding box center [1309, 271] width 5 height 543
drag, startPoint x: 403, startPoint y: 117, endPoint x: 485, endPoint y: 124, distance: 81.7
click at [485, 124] on textarea at bounding box center [713, 199] width 682 height 685
drag, startPoint x: 422, startPoint y: 442, endPoint x: 521, endPoint y: 448, distance: 100.0
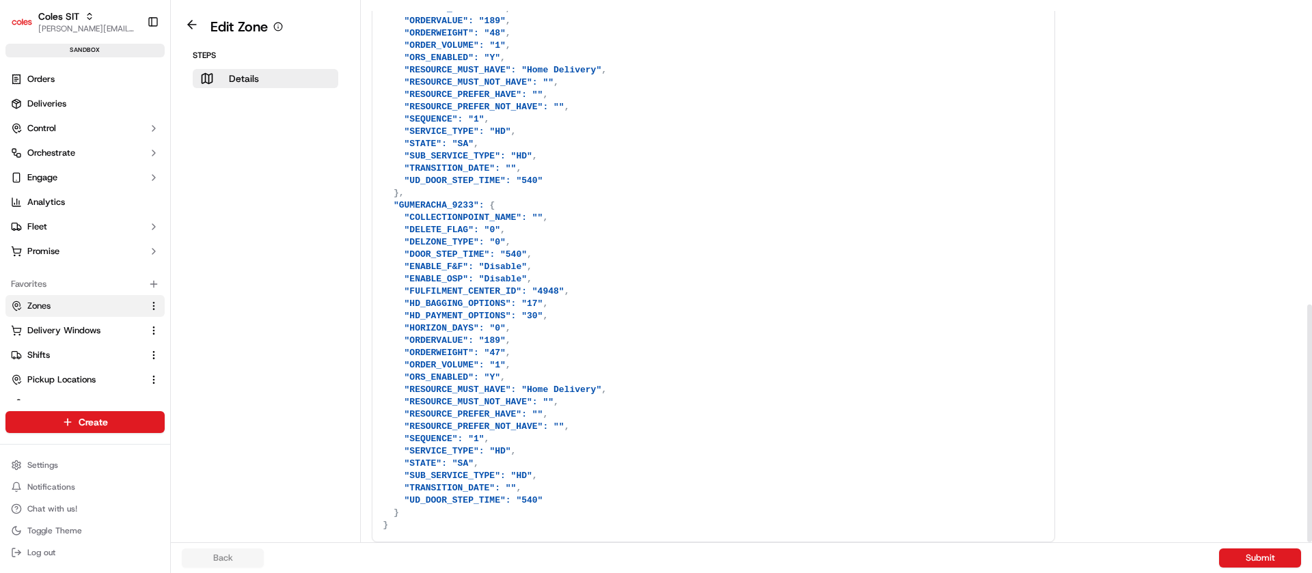
click at [521, 448] on textarea at bounding box center [713, 199] width 682 height 685
click at [193, 31] on button at bounding box center [191, 24] width 31 height 16
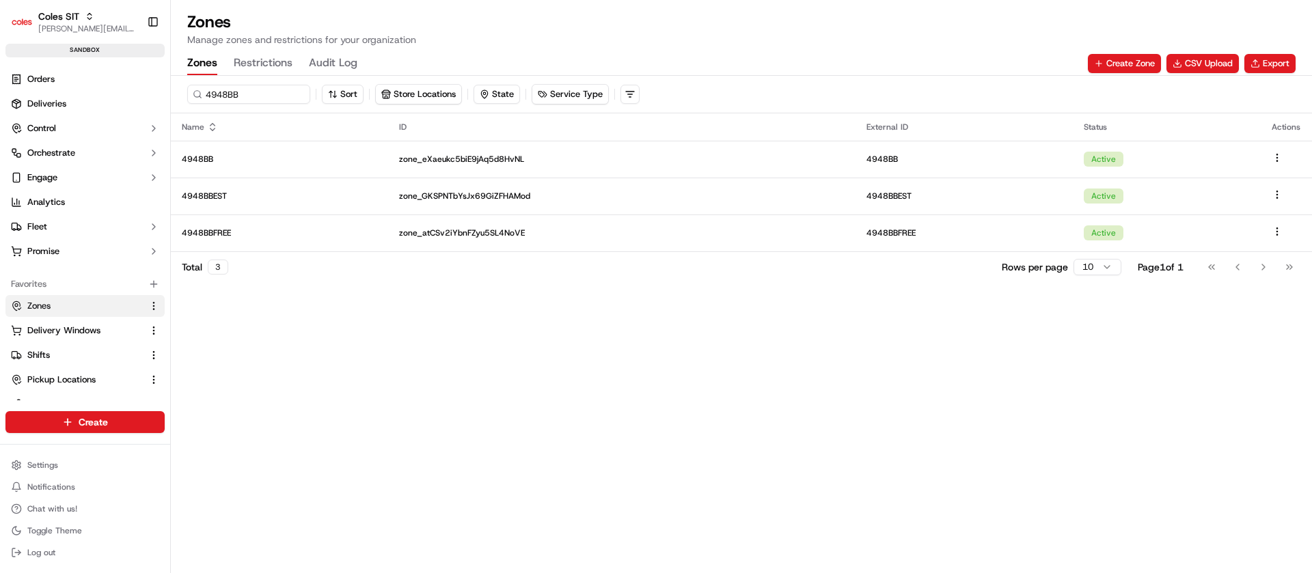
click at [273, 62] on button "Restrictions" at bounding box center [263, 63] width 59 height 23
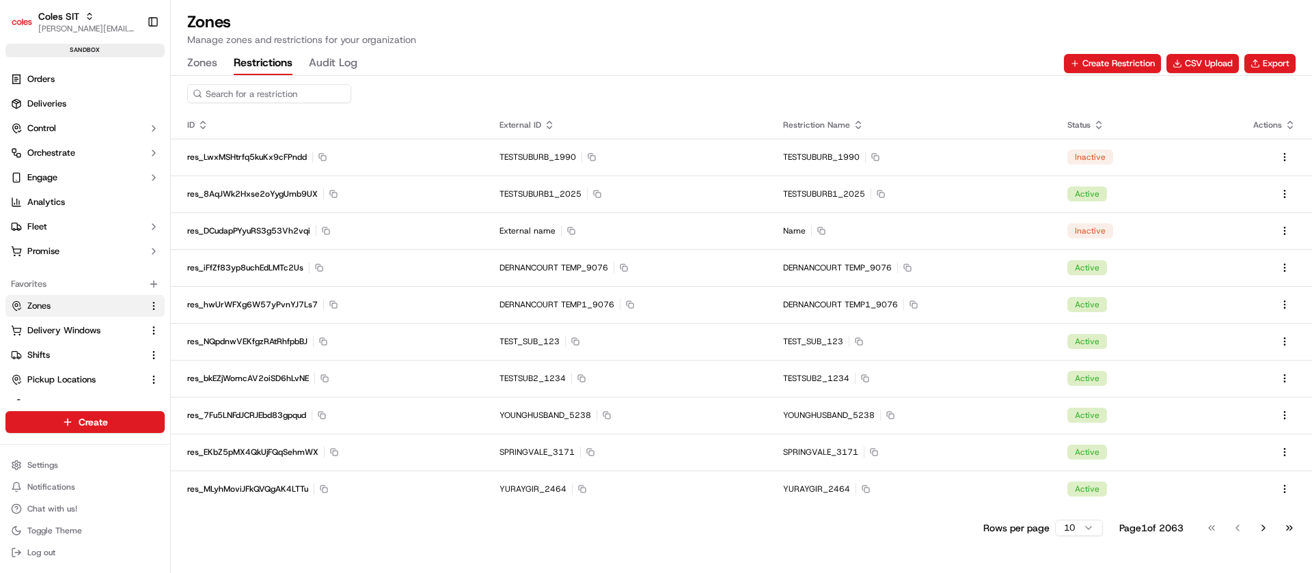
click at [276, 93] on input at bounding box center [269, 93] width 164 height 19
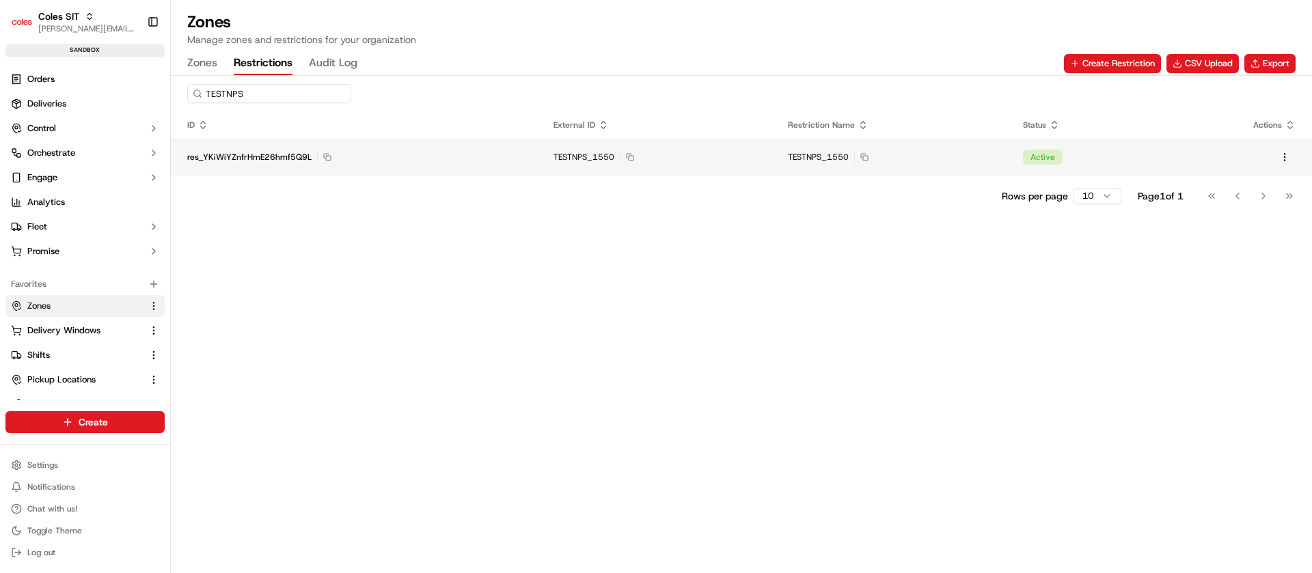
type input "TESTNPS"
click at [554, 146] on td "TESTNPS_1550 Copy TESTNPS_1550" at bounding box center [654, 157] width 235 height 37
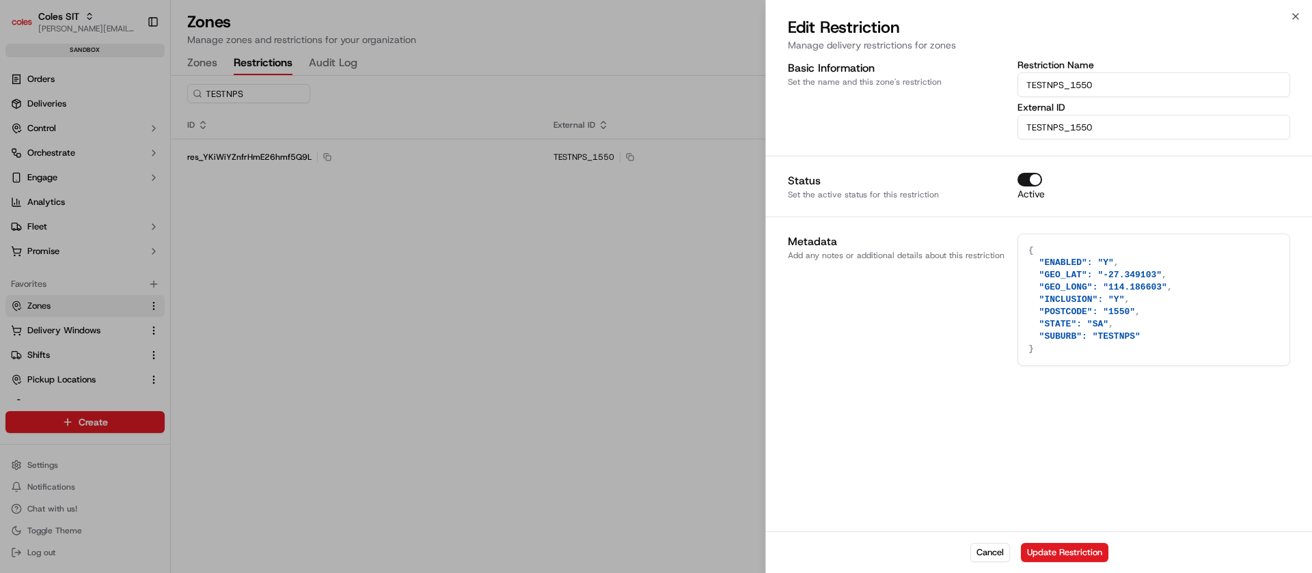
click at [1132, 313] on textarea "{ "ENABLED": "Y", "GEO_LAT": "-27.349103", "GEO_LONG": "114.186603", "INCLUSION…" at bounding box center [1153, 299] width 271 height 131
click at [1129, 288] on textarea "{ "ENABLED": "Y", "GEO_LAT": "-27.349103", "GEO_LONG": "114.186603", "INCLUSION…" at bounding box center [1153, 299] width 271 height 131
type textarea "{ "ENABLED": "Y", "GEO_LAT": "-27.349103", "GEO_LONG": "114.18663", "INCLUSION"…"
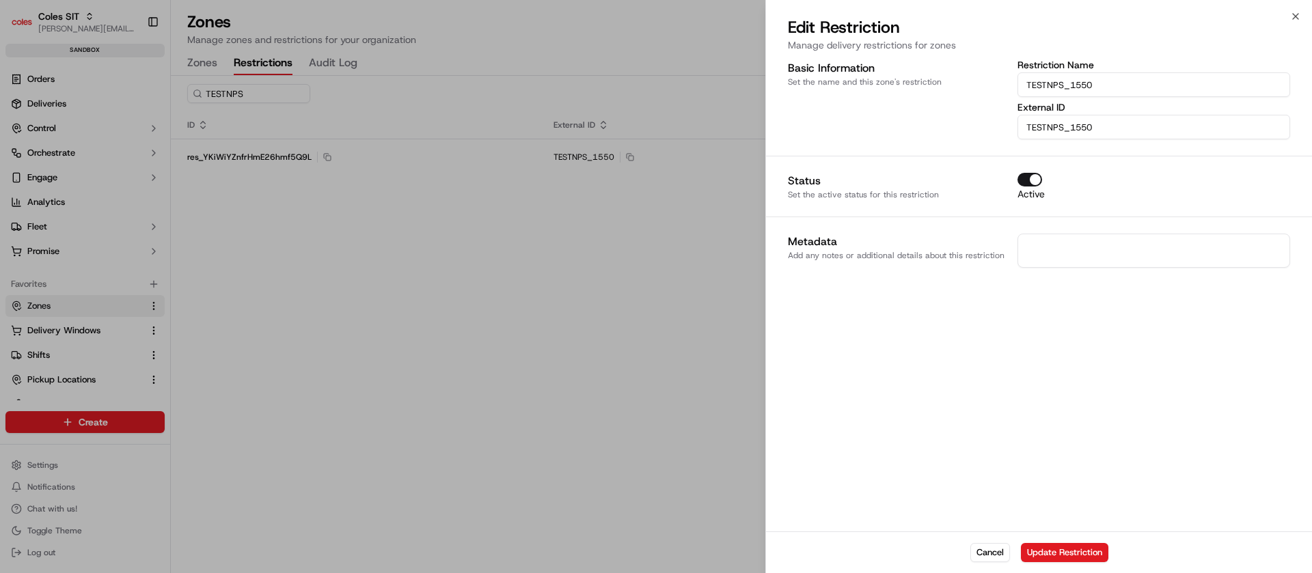
paste textarea "{ "ENABLED": "Y", "GEO_LAT": "-27.349103", "GEO_LONG": "114.186603", "INCLUSION…"
drag, startPoint x: 1124, startPoint y: 286, endPoint x: 1135, endPoint y: 285, distance: 10.3
click at [1135, 285] on textarea "{ "ENABLED": "Y", "GEO_LAT": "-27.349103", "GEO_LONG": "114.186603", "INCLUSION…" at bounding box center [1153, 299] width 271 height 131
click at [1133, 289] on textarea "{ "ENABLED": "Y", "GEO_LAT": "-27.349103", "GEO_LONG": "114.186603", "INCLUSION…" at bounding box center [1153, 299] width 271 height 131
click at [1125, 277] on textarea "{ "ENABLED": "Y", "GEO_LAT": "-27.349103", "GEO_LONG": "114.133333", "INCLUSION…" at bounding box center [1153, 299] width 271 height 131
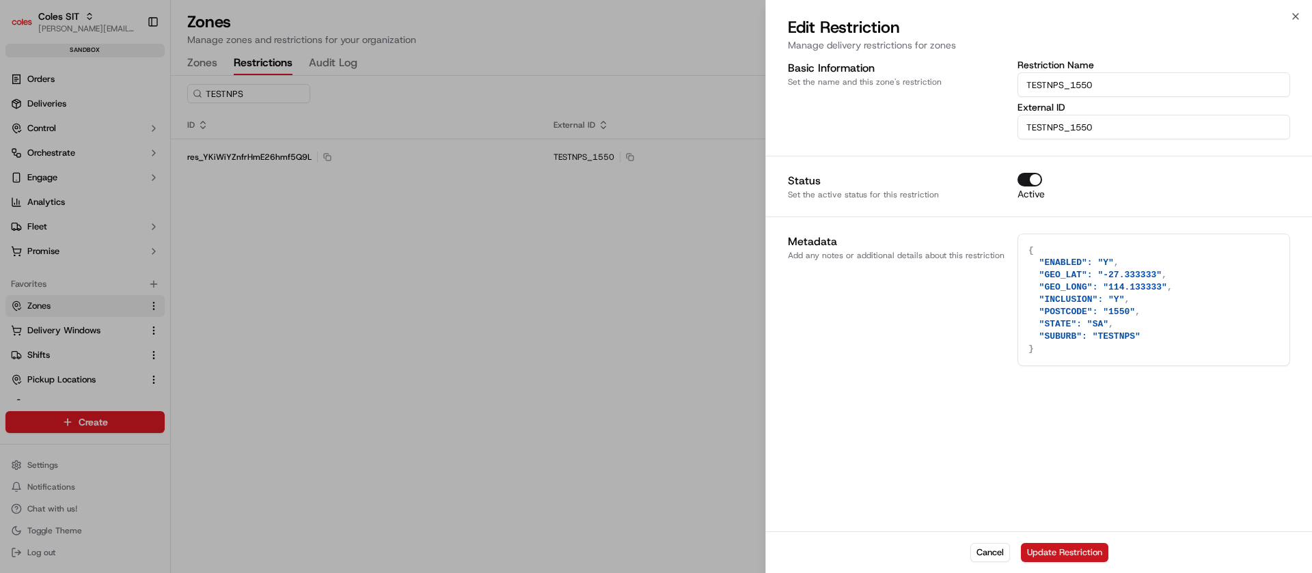
type textarea "{ "ENABLED": "Y", "GEO_LAT": "-27.333333", "GEO_LONG": "114.133333", "INCLUSION…"
click at [1076, 552] on button "Update Restriction" at bounding box center [1064, 552] width 87 height 19
type textarea "{}"
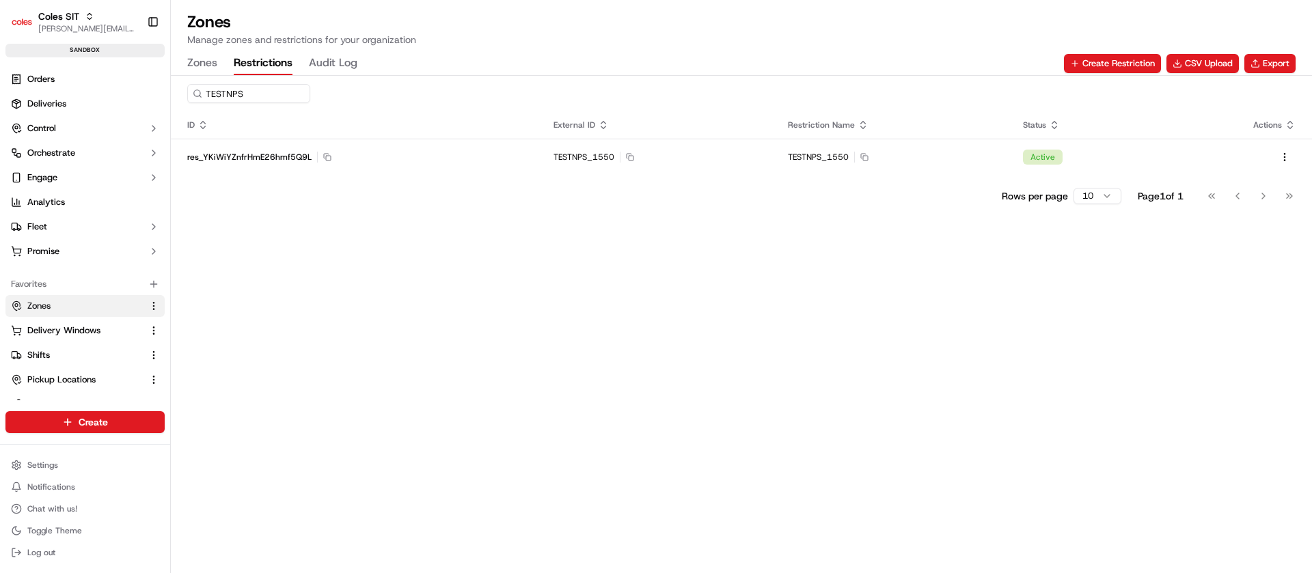
click at [200, 56] on button "Zones" at bounding box center [202, 63] width 30 height 23
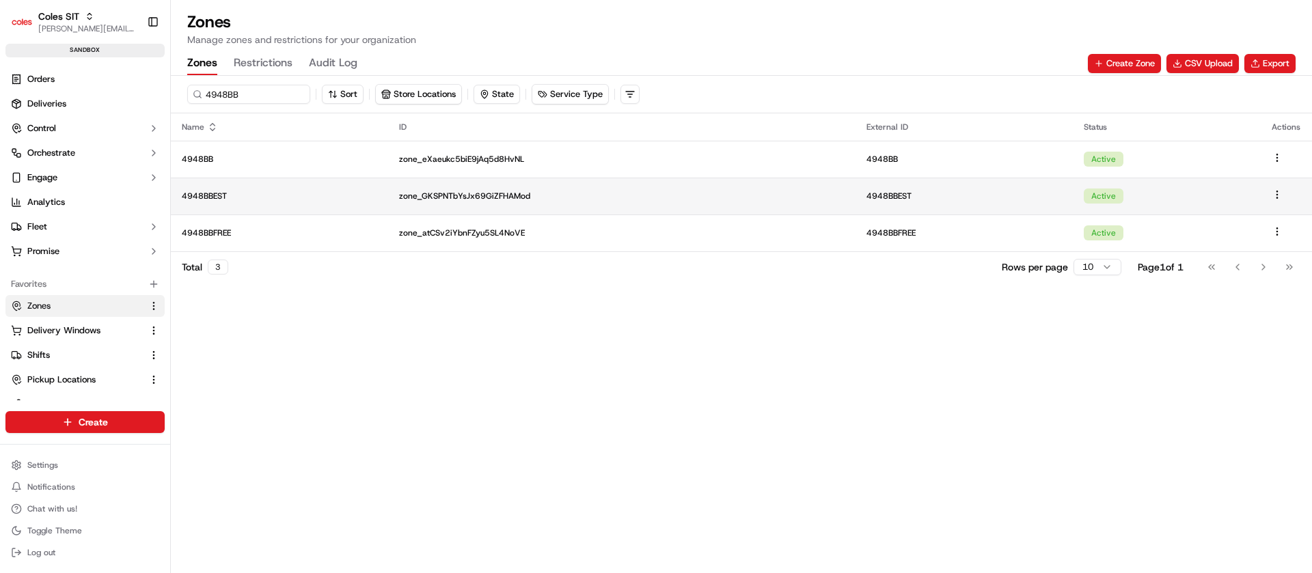
click at [239, 197] on p "4948BBEST" at bounding box center [279, 196] width 195 height 11
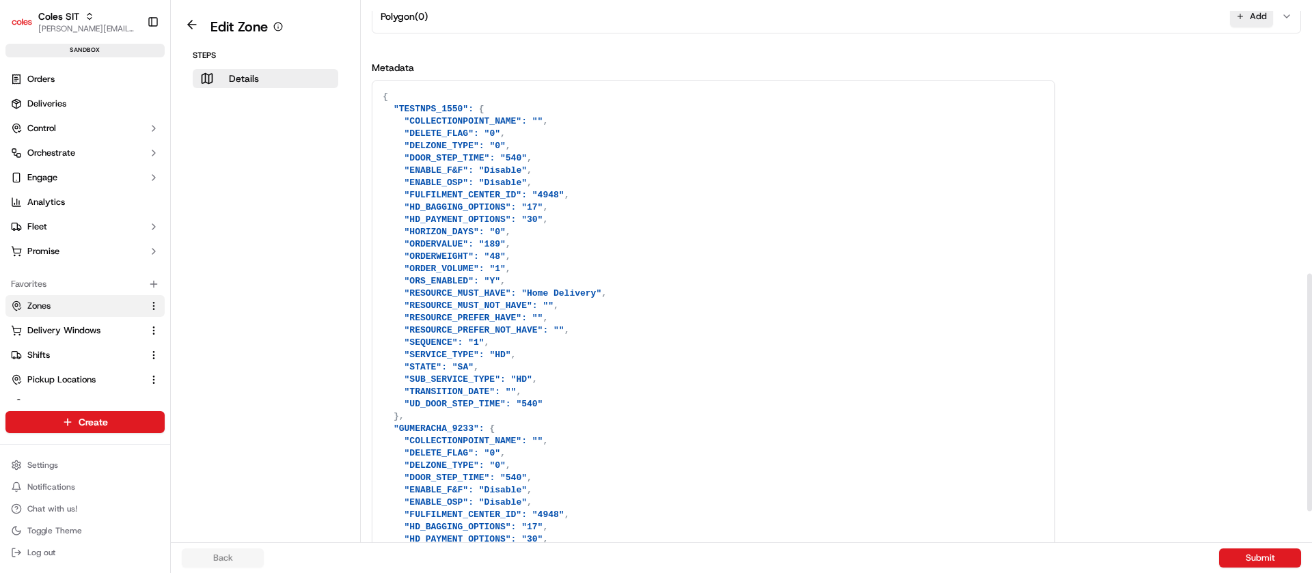
scroll to position [681, 0]
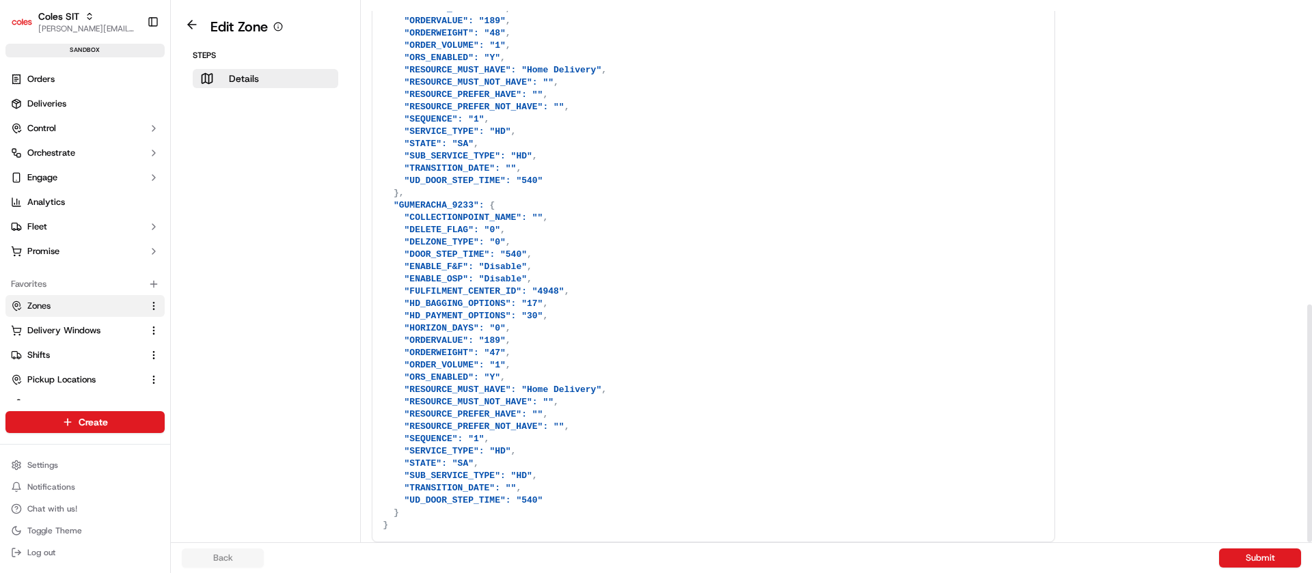
drag, startPoint x: 1312, startPoint y: 323, endPoint x: 1312, endPoint y: 594, distance: 270.7
click at [1312, 543] on div at bounding box center [1309, 271] width 5 height 543
drag, startPoint x: 619, startPoint y: 336, endPoint x: 452, endPoint y: 146, distance: 252.8
click at [452, 146] on textarea at bounding box center [713, 199] width 682 height 685
click at [528, 105] on textarea at bounding box center [713, 199] width 682 height 685
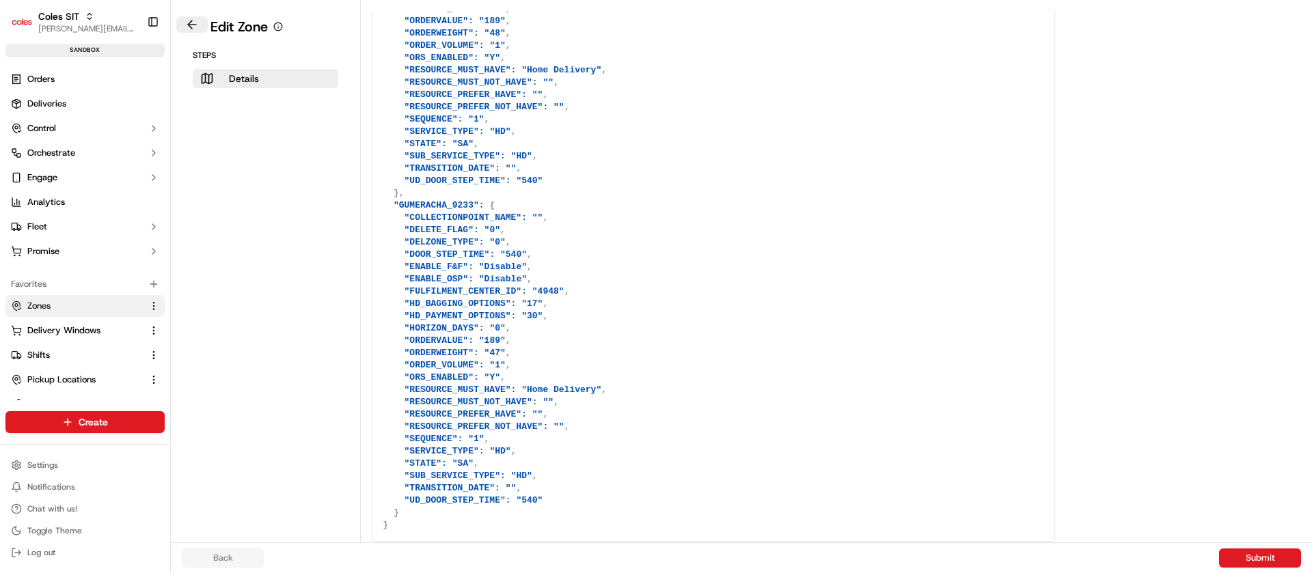
click at [189, 19] on button at bounding box center [191, 24] width 31 height 16
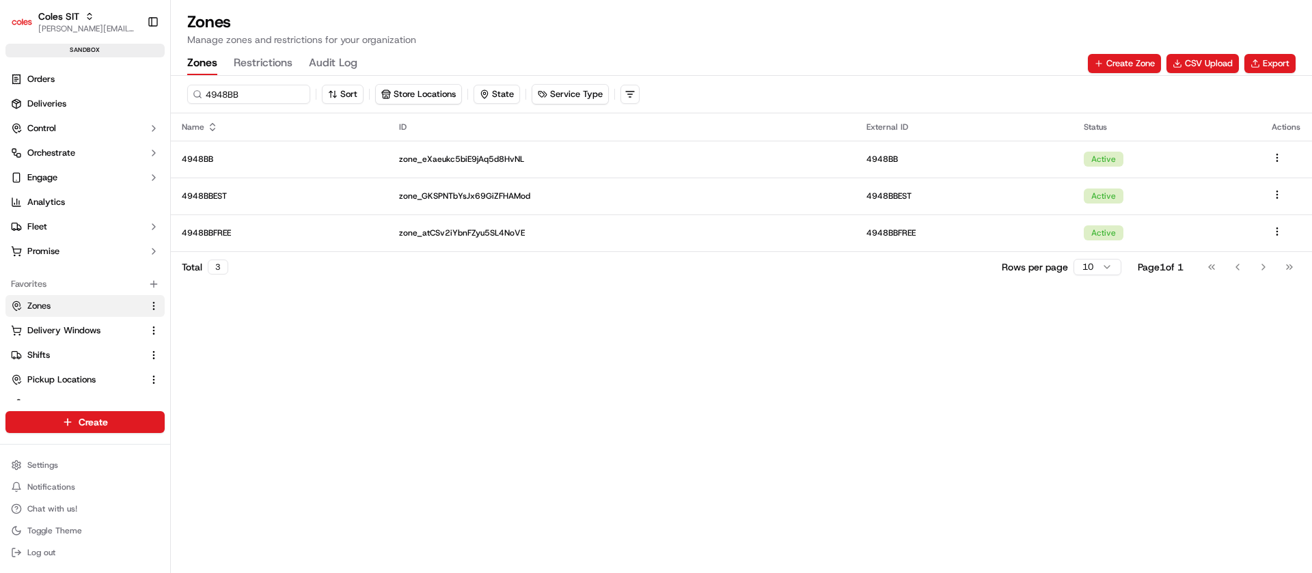
click at [269, 61] on button "Restrictions" at bounding box center [263, 63] width 59 height 23
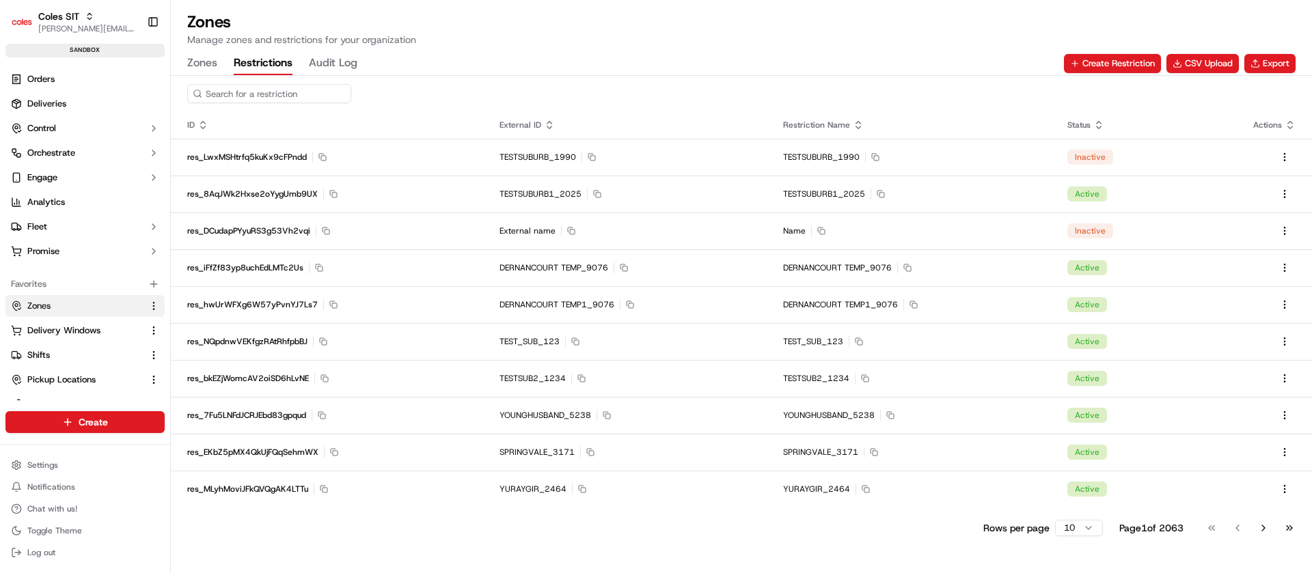
click at [274, 89] on input at bounding box center [269, 93] width 164 height 19
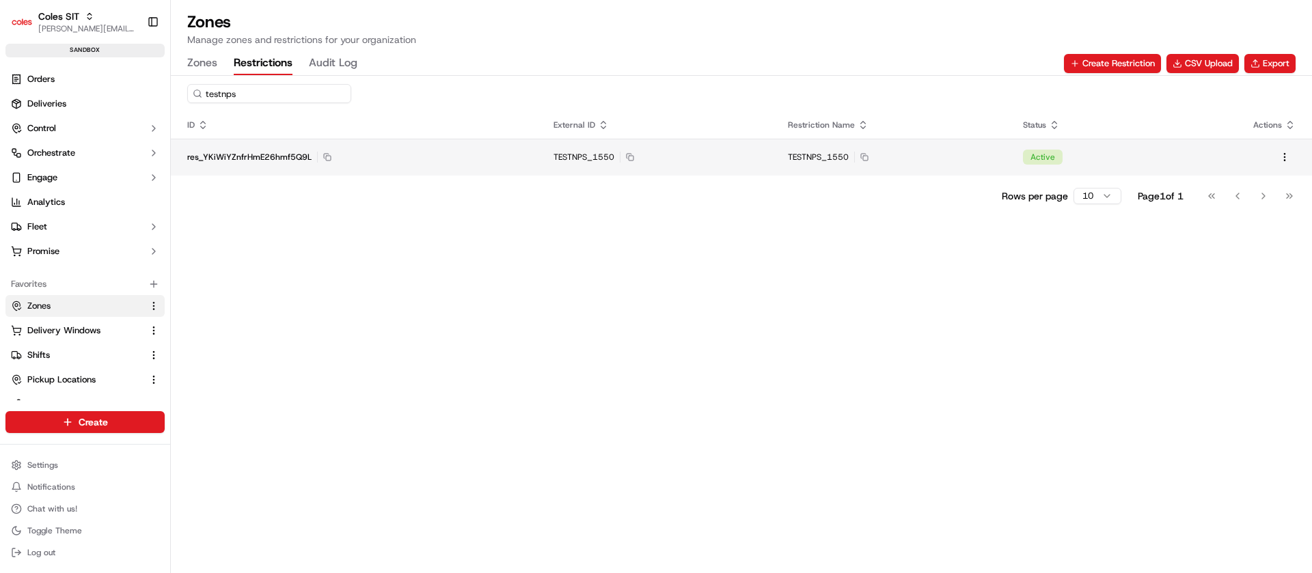
type input "testnps"
click at [469, 169] on td "res_YKiWiYZnfrHmE26hmf5Q9L Copy res_YKiWiYZnfrHmE26hmf5Q9L" at bounding box center [354, 157] width 366 height 37
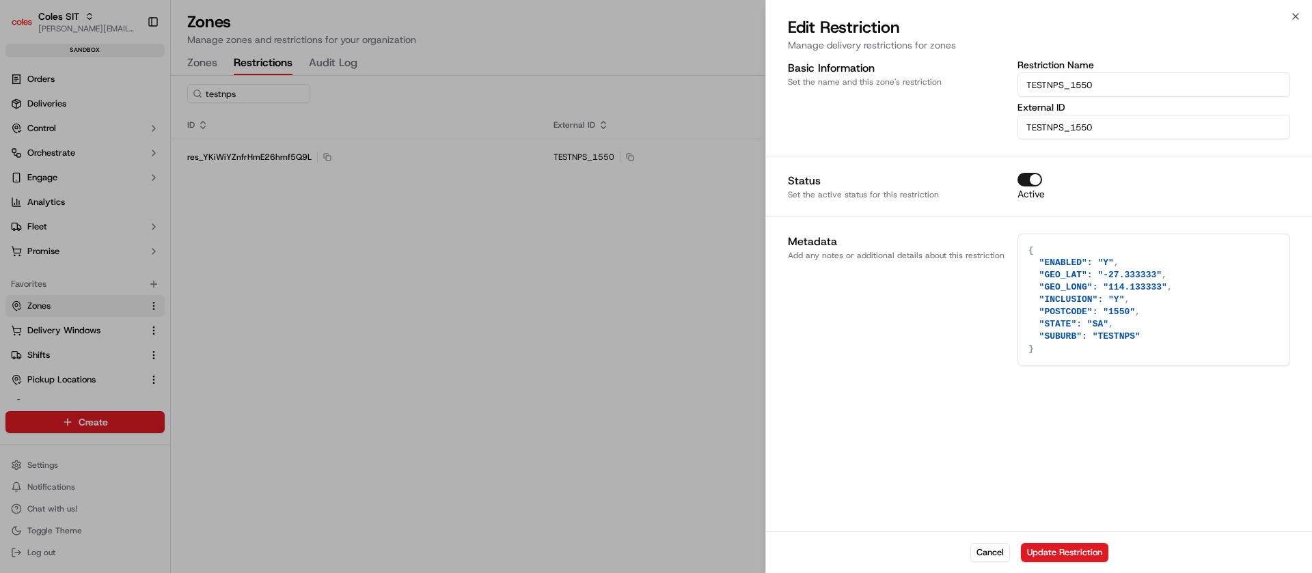
click at [1145, 289] on textarea "{ "ENABLED": "Y", "GEO_LAT": "-27.333333", "GEO_LONG": "114.133333", "INCLUSION…" at bounding box center [1153, 299] width 271 height 131
paste textarea "GUMERACHA"
type textarea "GUMERACHA"
paste textarea "GUMERACHA"
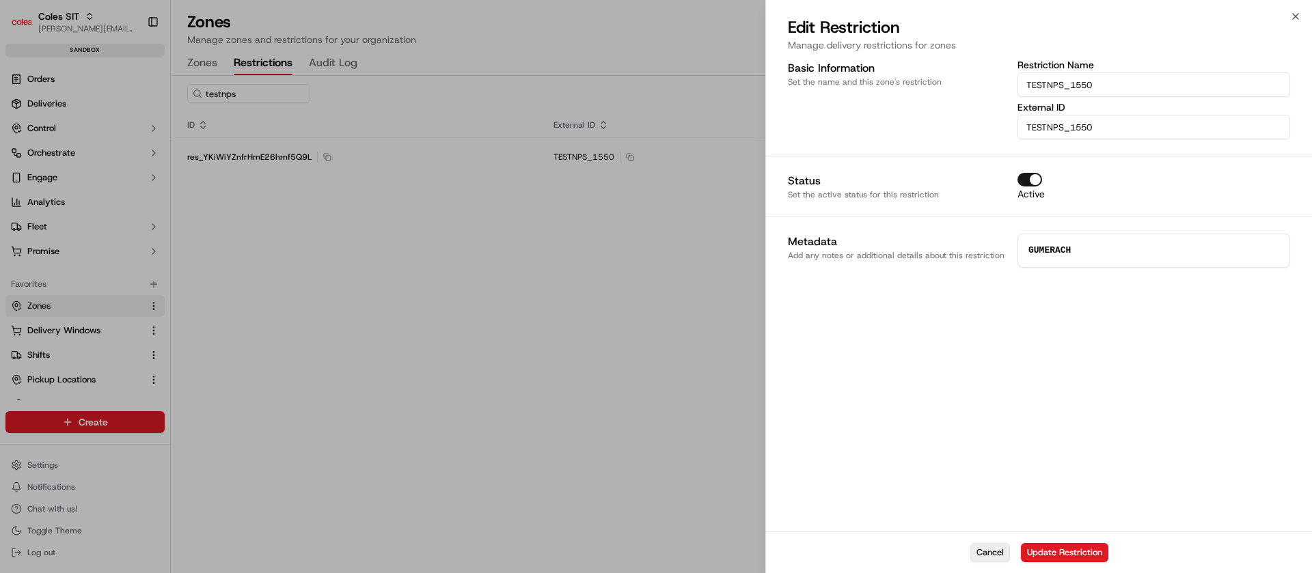
type textarea "GUMERACH"
click at [995, 547] on button "Cancel" at bounding box center [991, 552] width 40 height 19
type textarea "{}"
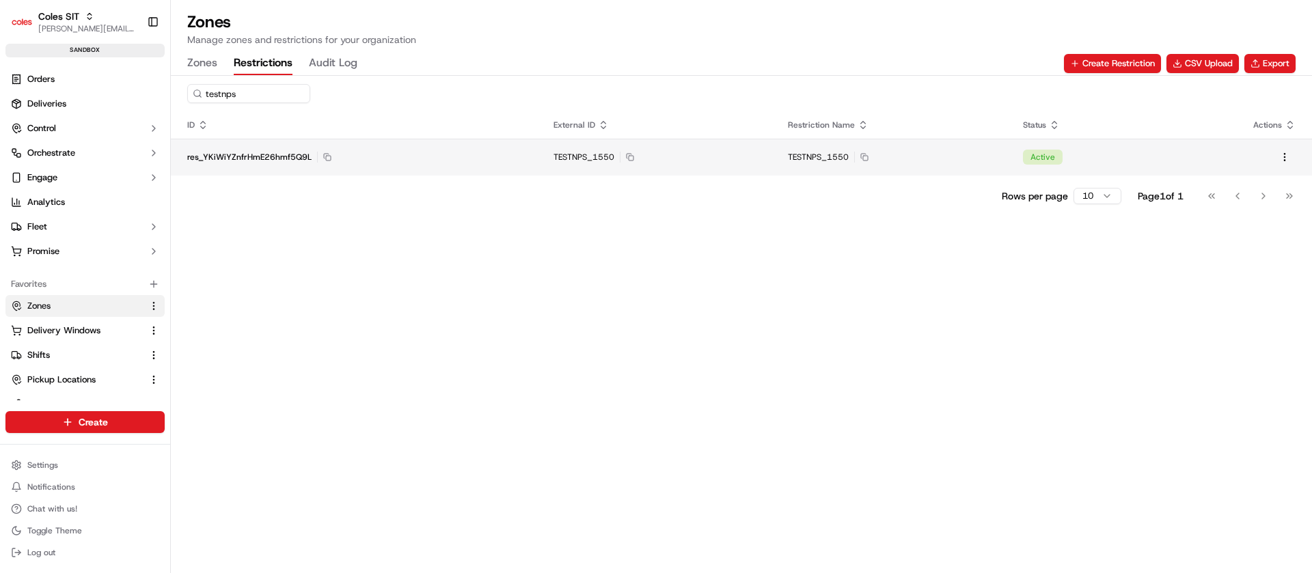
click at [899, 170] on td "TESTNPS_1550 Copy TESTNPS_1550" at bounding box center [889, 157] width 235 height 37
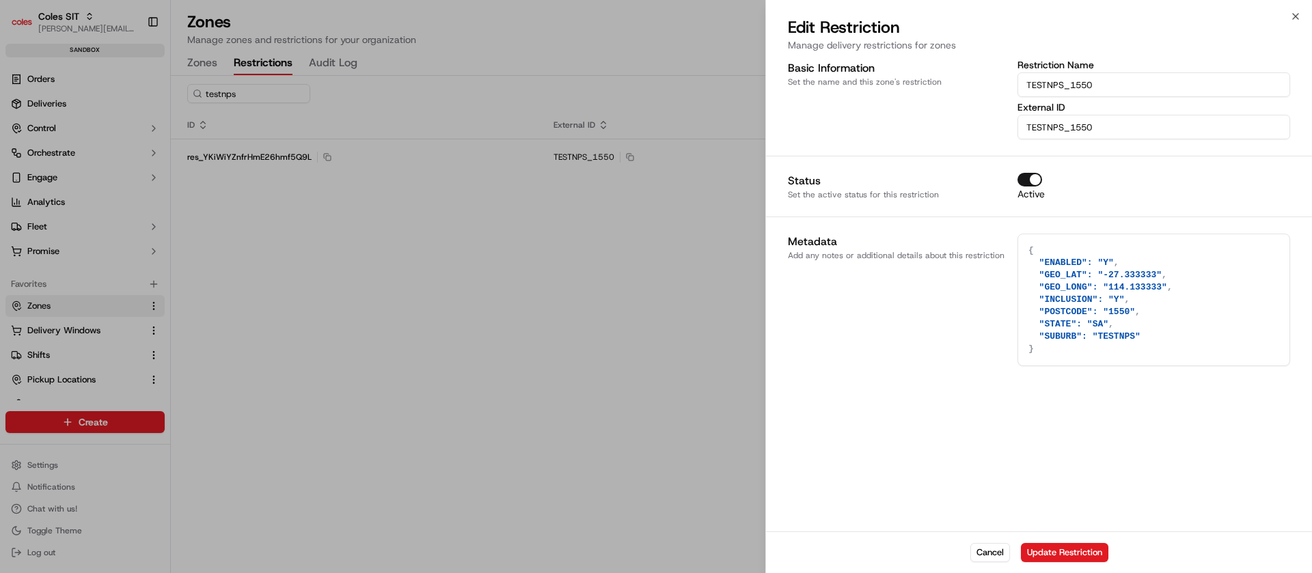
click at [1156, 324] on textarea "{ "ENABLED": "Y", "GEO_LAT": "-27.333333", "GEO_LONG": "114.133333", "INCLUSION…" at bounding box center [1153, 299] width 271 height 131
click at [1136, 278] on textarea "{ "ENABLED": "Y", "GEO_LAT": "-27.333333", "GEO_LONG": "114.133333", "INCLUSION…" at bounding box center [1153, 299] width 271 height 131
type textarea "{ "ENABLED": "Y", "GEO_LAT": "-27.33333", "GEO_LONG": "114.133333", "INCLUSION"…"
type textarea "0"
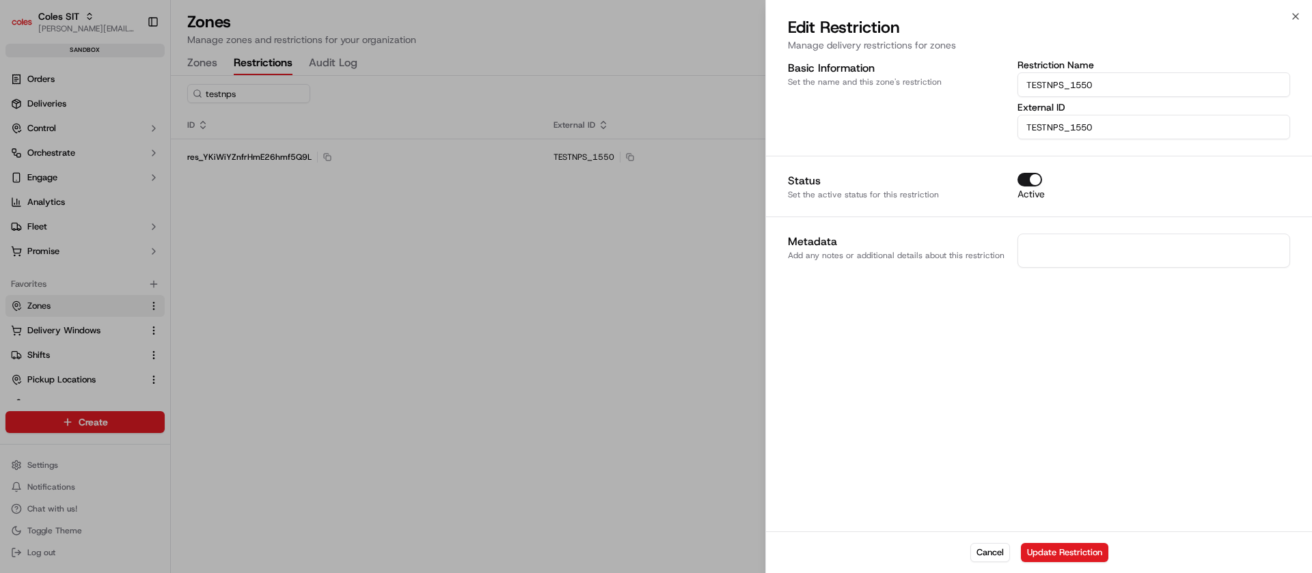
paste textarea "{ "ENABLED": "Y", "GEO_LAT": "-27.333333", "GEO_LONG": "114.133333", "INCLUSION…"
click at [1138, 280] on textarea "{ "ENABLED": "Y", "GEO_LAT": "-27.333333", "GEO_LONG": "114.133333", "INCLUSION…" at bounding box center [1153, 299] width 271 height 131
type textarea "{ "ENABLED": "Y", "GEO_LAT": "-27.333033", "GEO_LONG": "114.133033", "INCLUSION…"
click at [1077, 547] on button "Update Restriction" at bounding box center [1064, 552] width 87 height 19
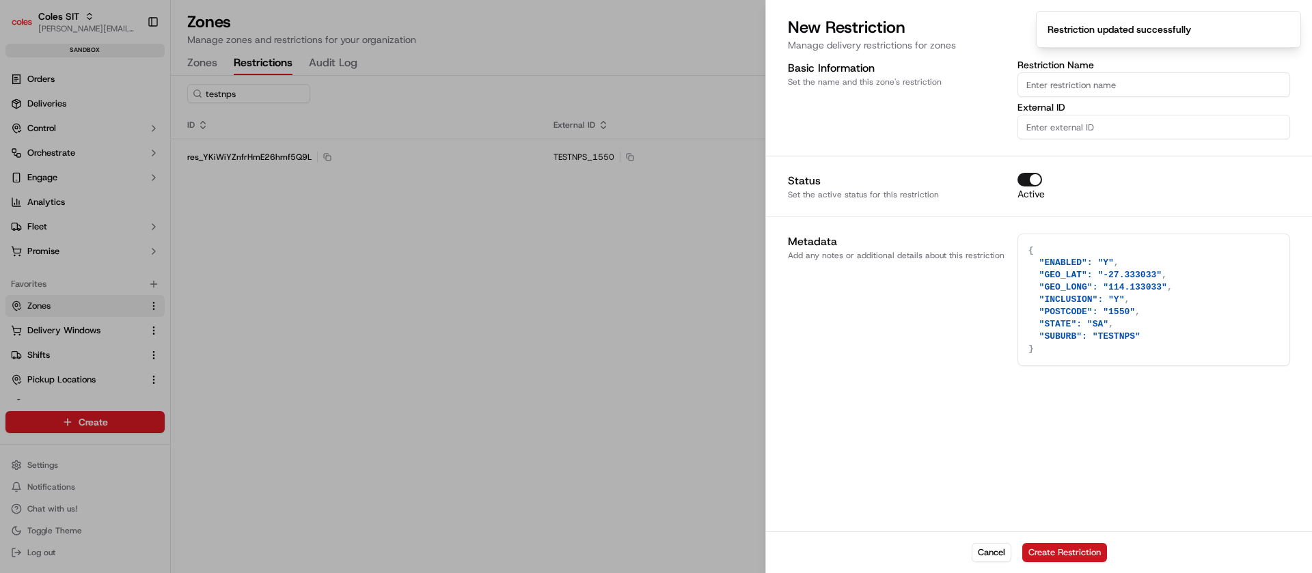
type textarea "{}"
